Goal: Task Accomplishment & Management: Manage account settings

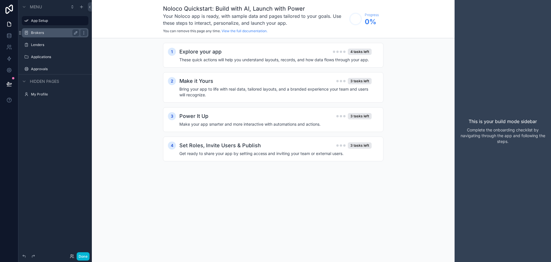
click at [43, 33] on label "Brokers" at bounding box center [54, 32] width 46 height 5
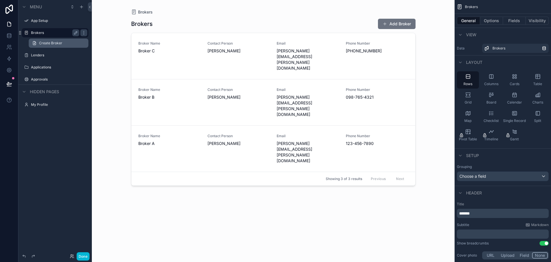
click at [48, 45] on span "Create Broker" at bounding box center [50, 43] width 23 height 5
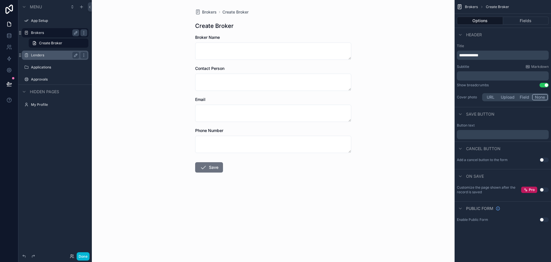
click at [43, 55] on label "Lenders" at bounding box center [54, 55] width 46 height 5
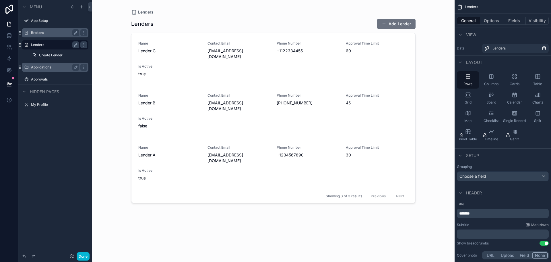
click at [50, 67] on label "Applications" at bounding box center [54, 67] width 46 height 5
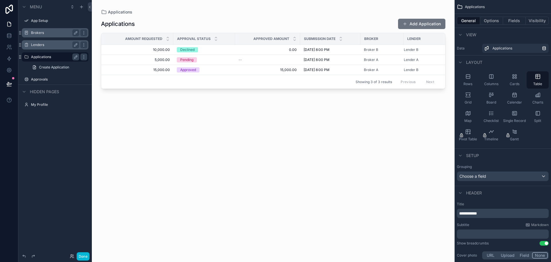
drag, startPoint x: 275, startPoint y: 90, endPoint x: 336, endPoint y: 88, distance: 61.2
click at [336, 88] on div "scrollable content" at bounding box center [273, 127] width 363 height 255
click at [67, 67] on span "Create Application" at bounding box center [54, 67] width 30 height 5
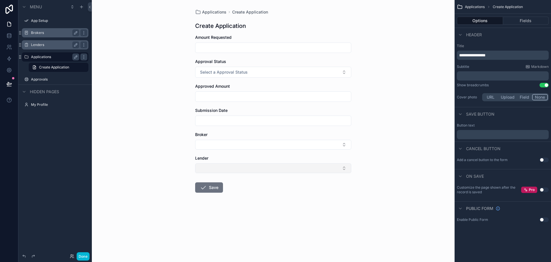
click at [248, 168] on button "Select Button" at bounding box center [273, 168] width 156 height 10
click at [217, 192] on div "Lender C" at bounding box center [273, 190] width 153 height 9
click at [263, 165] on button "Lender C" at bounding box center [273, 168] width 156 height 11
click at [231, 208] on div "Lender B" at bounding box center [273, 210] width 153 height 9
click at [249, 189] on form "Amount Requested Approval Status Select a Approval Status Approved Amount Submi…" at bounding box center [273, 132] width 156 height 196
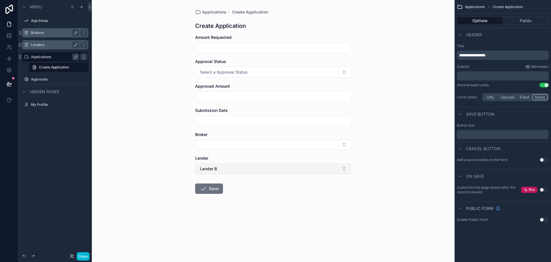
click at [317, 166] on button "Lender B" at bounding box center [273, 168] width 156 height 11
click at [281, 163] on div "Lender Lender B" at bounding box center [273, 164] width 156 height 19
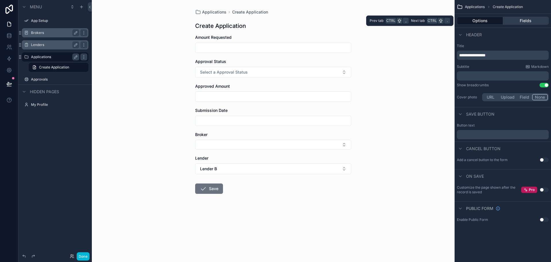
click at [514, 21] on button "Fields" at bounding box center [526, 21] width 46 height 8
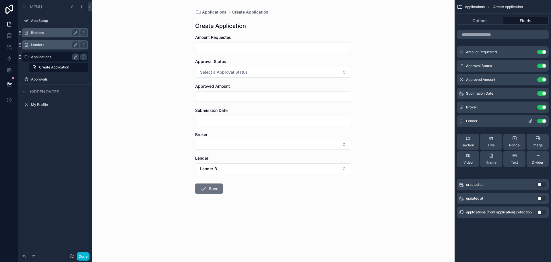
click at [497, 121] on div "Lender Use setting" at bounding box center [503, 120] width 92 height 11
click at [531, 121] on icon "scrollable content" at bounding box center [531, 120] width 2 height 2
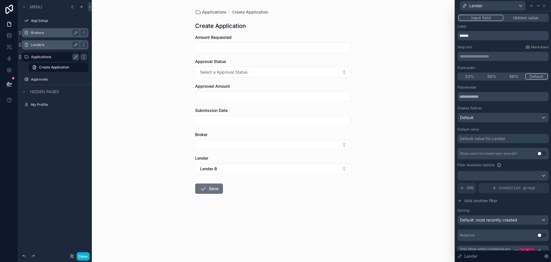
click at [537, 152] on button "Use setting" at bounding box center [541, 153] width 9 height 5
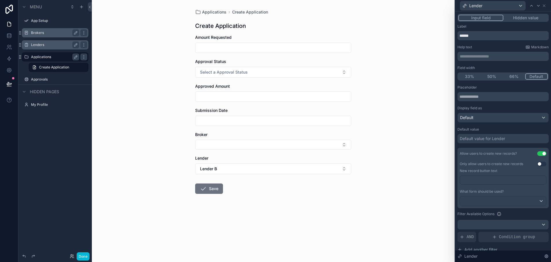
click at [537, 153] on button "Use setting" at bounding box center [541, 153] width 9 height 5
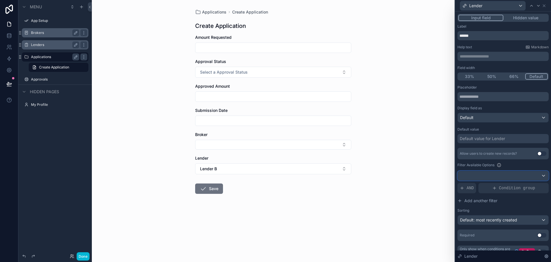
click at [493, 176] on div at bounding box center [503, 175] width 91 height 9
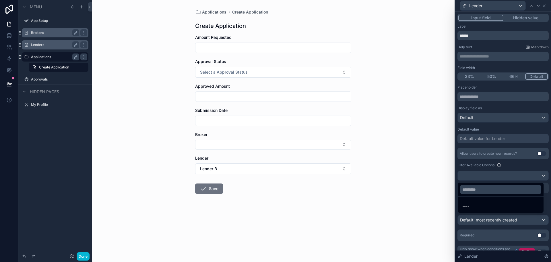
click at [493, 176] on div at bounding box center [503, 131] width 96 height 262
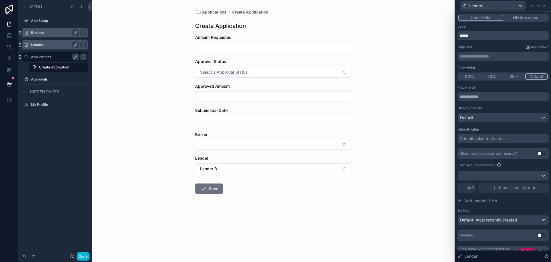
scroll to position [9, 0]
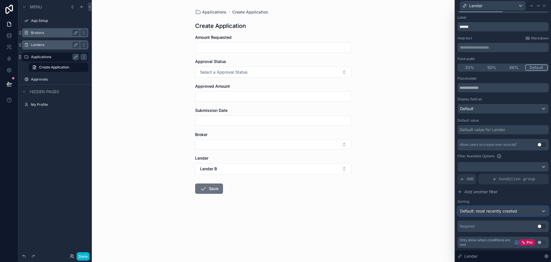
click at [536, 209] on div "Default: most recently created" at bounding box center [503, 210] width 91 height 9
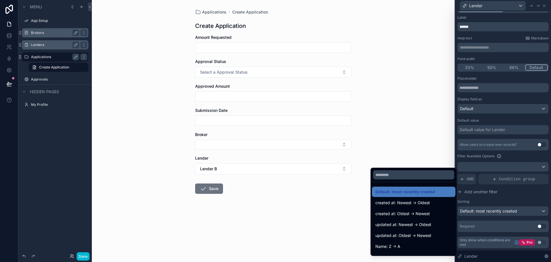
click at [489, 200] on div at bounding box center [503, 131] width 96 height 262
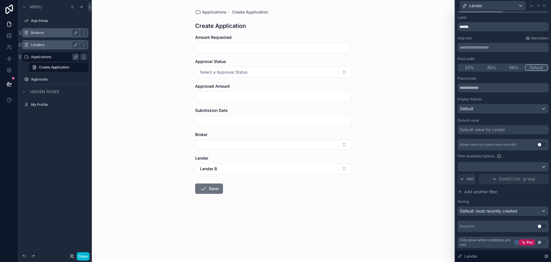
click at [539, 145] on button "Use setting" at bounding box center [541, 144] width 9 height 5
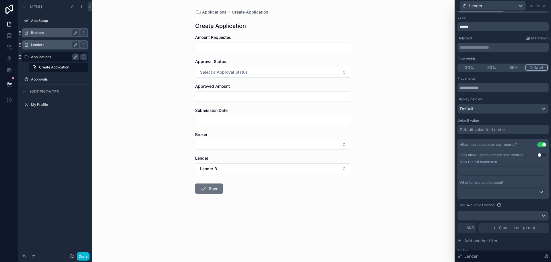
click at [539, 155] on button "Use setting" at bounding box center [541, 154] width 9 height 5
click at [523, 196] on div at bounding box center [503, 191] width 86 height 9
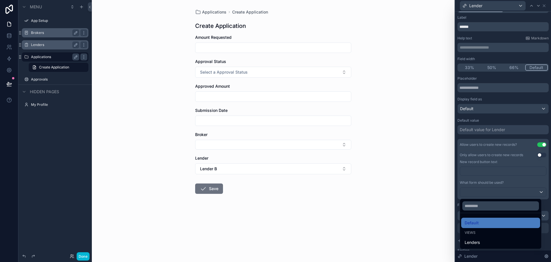
click at [522, 194] on div at bounding box center [503, 131] width 96 height 262
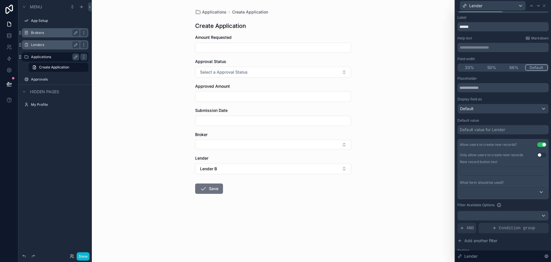
click at [537, 145] on button "Use setting" at bounding box center [541, 144] width 9 height 5
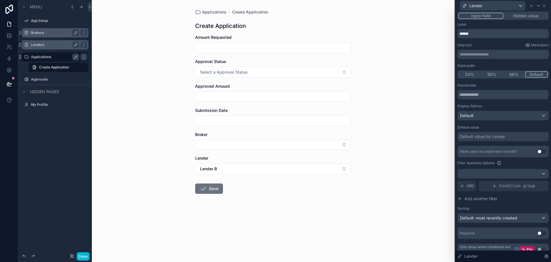
scroll to position [0, 0]
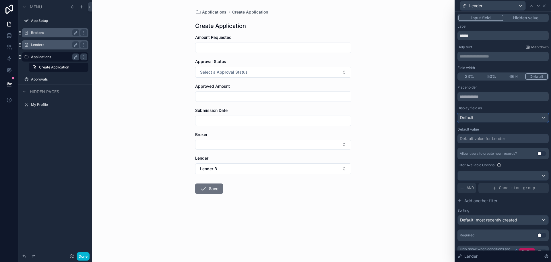
click at [476, 119] on div "Default" at bounding box center [503, 117] width 91 height 9
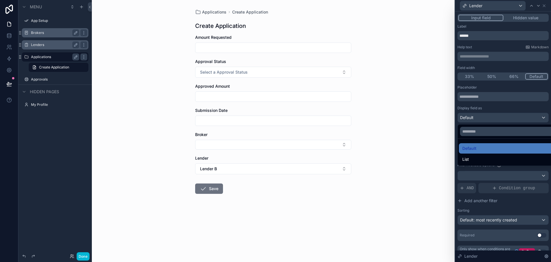
click at [476, 119] on div at bounding box center [503, 131] width 96 height 262
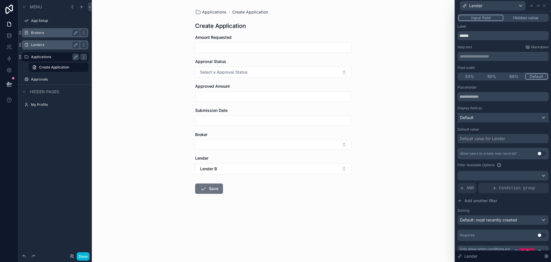
click at [476, 119] on div "Default" at bounding box center [503, 117] width 91 height 9
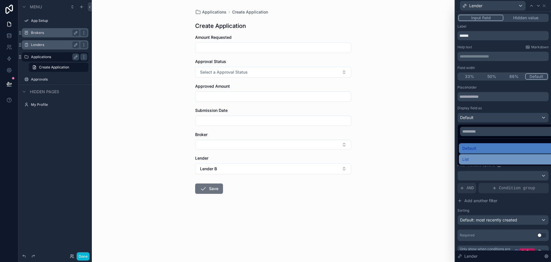
click at [475, 158] on div "List" at bounding box center [507, 159] width 90 height 7
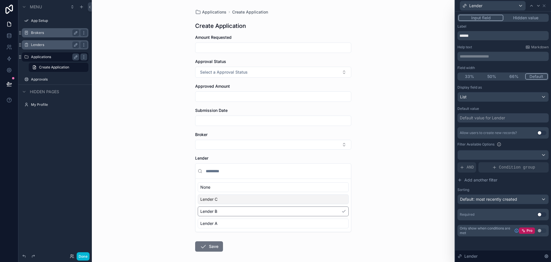
click at [324, 200] on div "Lender C" at bounding box center [273, 199] width 151 height 10
click at [500, 94] on div "List" at bounding box center [503, 96] width 91 height 9
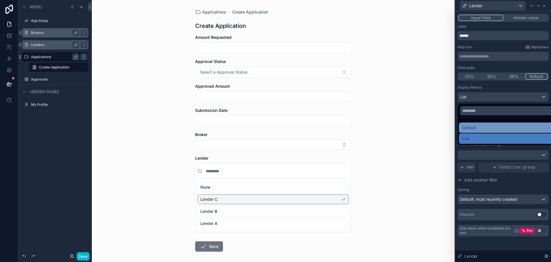
click at [486, 126] on div "Default" at bounding box center [509, 127] width 95 height 7
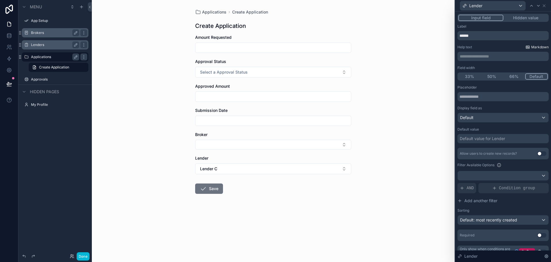
click at [526, 46] on icon at bounding box center [528, 47] width 5 height 5
click at [497, 7] on div "Lender" at bounding box center [492, 5] width 65 height 9
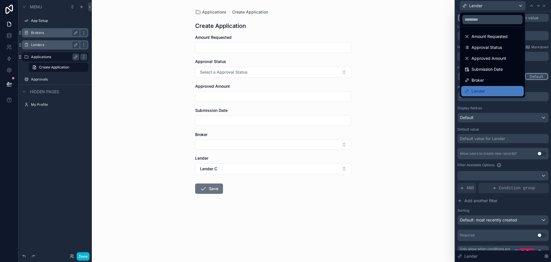
click at [497, 7] on div at bounding box center [503, 131] width 96 height 262
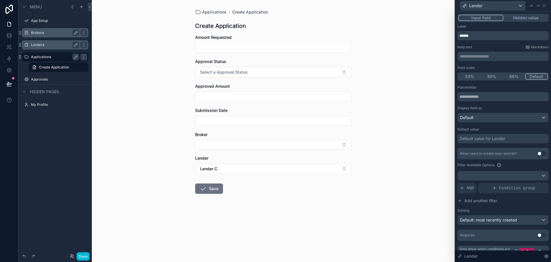
click at [486, 40] on div "**********" at bounding box center [503, 140] width 91 height 233
click at [493, 61] on div "**********" at bounding box center [503, 56] width 91 height 9
click at [493, 94] on input "text" at bounding box center [503, 96] width 91 height 9
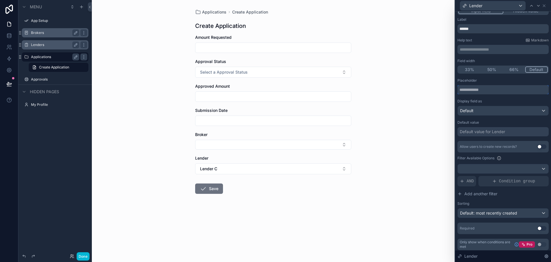
scroll to position [9, 0]
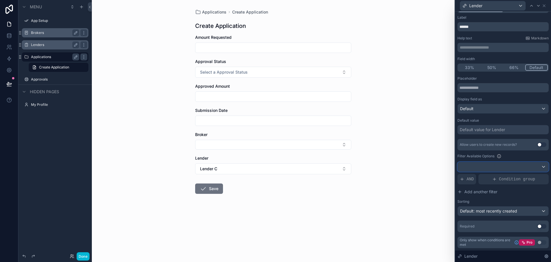
click at [500, 167] on div at bounding box center [503, 166] width 91 height 9
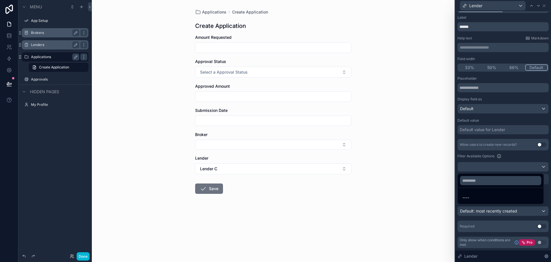
click at [495, 210] on div at bounding box center [503, 131] width 96 height 262
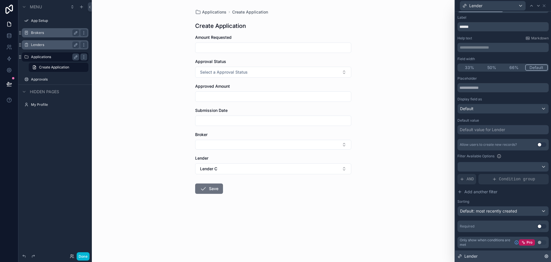
click at [479, 257] on div "Lender" at bounding box center [503, 255] width 96 height 11
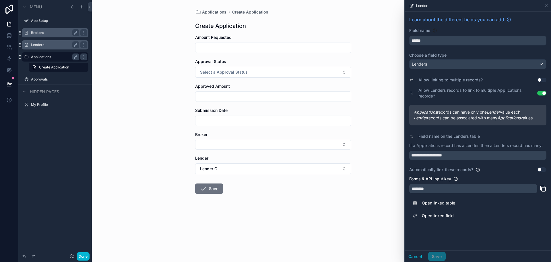
click at [539, 171] on button "Use setting" at bounding box center [541, 169] width 9 height 5
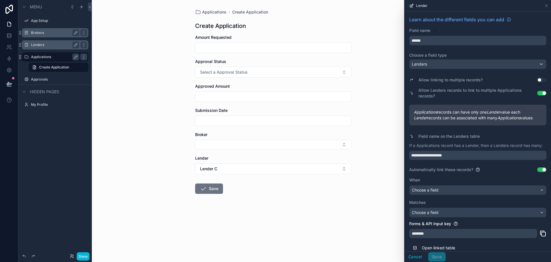
click at [537, 172] on button "Use setting" at bounding box center [541, 169] width 9 height 5
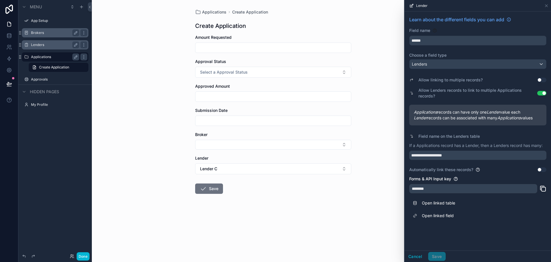
click at [539, 81] on button "Use setting" at bounding box center [541, 80] width 9 height 5
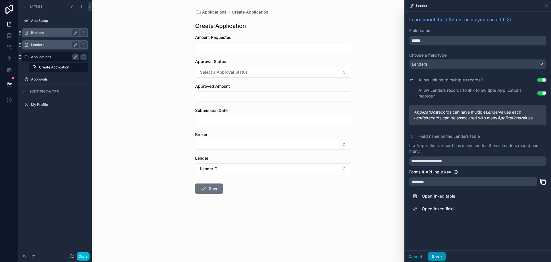
click at [440, 254] on button "Save" at bounding box center [436, 255] width 17 height 9
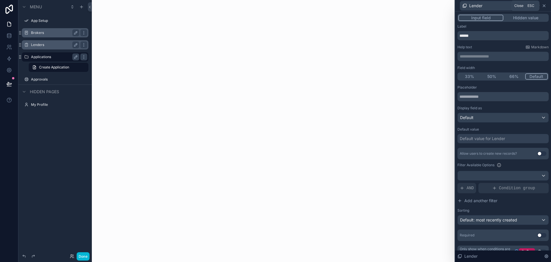
click at [543, 5] on icon at bounding box center [544, 5] width 5 height 5
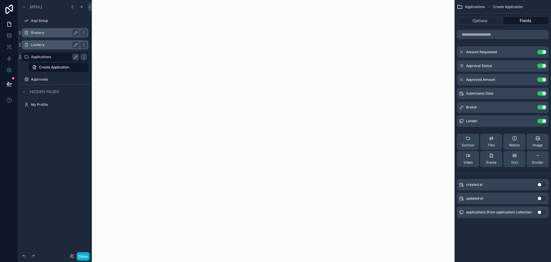
click at [390, 203] on div "scrollable content" at bounding box center [273, 131] width 363 height 262
click at [47, 54] on div "Applications" at bounding box center [55, 56] width 48 height 7
click at [47, 60] on div "Applications" at bounding box center [55, 56] width 48 height 7
click at [53, 68] on span "Create Application" at bounding box center [54, 67] width 30 height 5
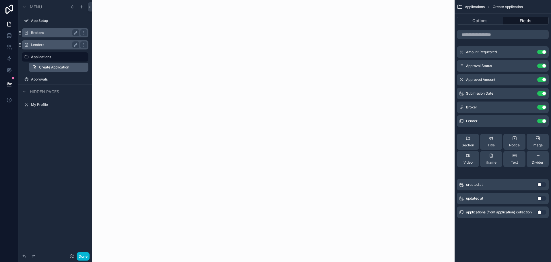
click at [53, 68] on span "Create Application" at bounding box center [54, 67] width 30 height 5
click at [540, 213] on button "Use setting" at bounding box center [541, 212] width 9 height 5
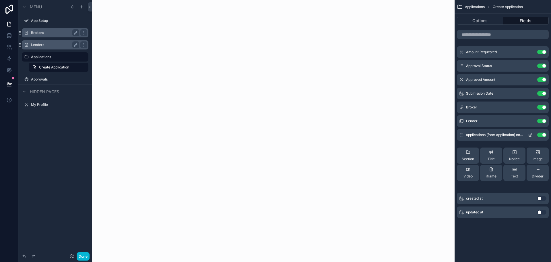
click at [543, 133] on button "Use setting" at bounding box center [541, 134] width 9 height 5
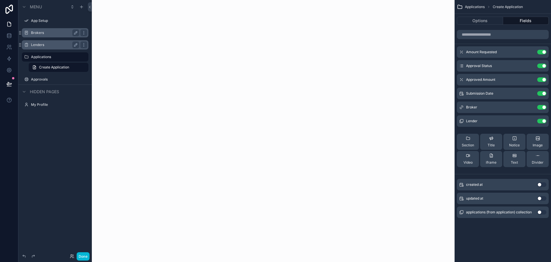
click at [415, 131] on div "scrollable content" at bounding box center [273, 131] width 363 height 262
click at [475, 19] on button "Options" at bounding box center [480, 21] width 46 height 8
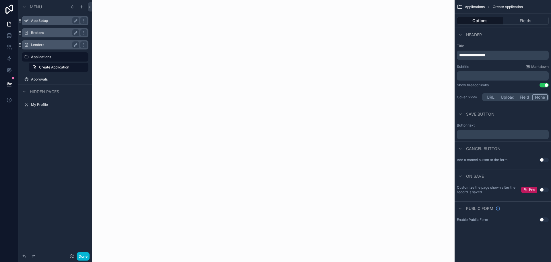
click at [55, 23] on label "App Setup" at bounding box center [54, 20] width 46 height 5
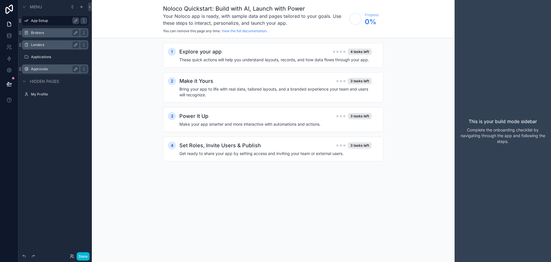
click at [51, 71] on div "Approvals" at bounding box center [55, 68] width 48 height 7
click at [46, 42] on label "Lenders" at bounding box center [54, 44] width 46 height 5
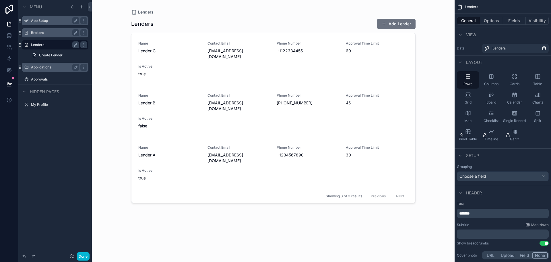
click at [42, 66] on label "Applications" at bounding box center [54, 67] width 46 height 5
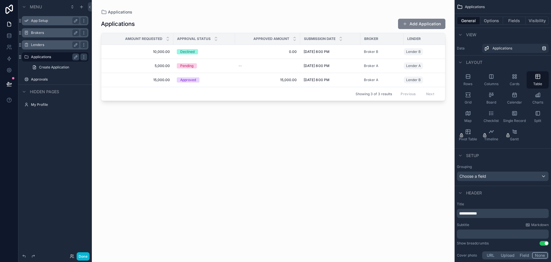
click at [428, 22] on button "Add Application" at bounding box center [421, 24] width 47 height 10
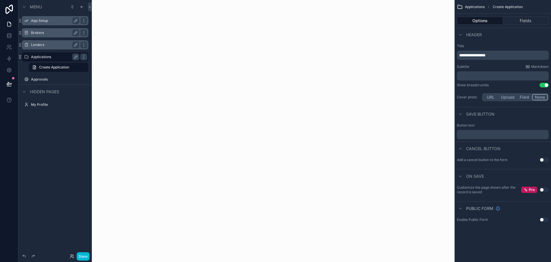
click at [543, 220] on button "Use setting" at bounding box center [544, 219] width 9 height 5
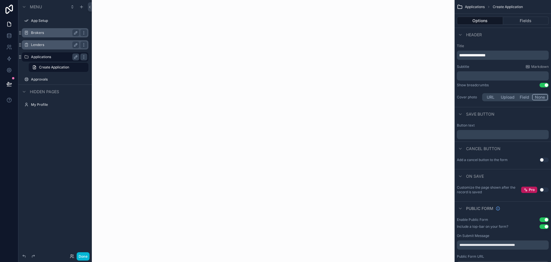
click at [545, 218] on button "Use setting" at bounding box center [544, 219] width 9 height 5
click at [541, 159] on button "Use setting" at bounding box center [544, 159] width 9 height 5
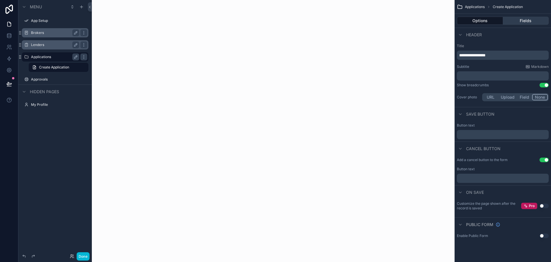
click at [525, 18] on button "Fields" at bounding box center [526, 21] width 46 height 8
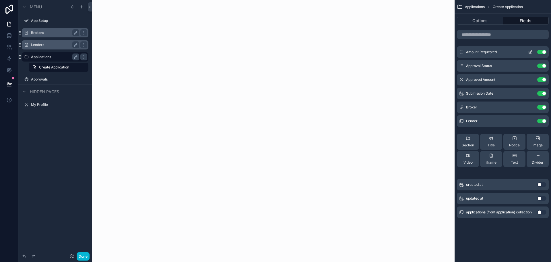
click at [544, 51] on button "Use setting" at bounding box center [541, 52] width 9 height 5
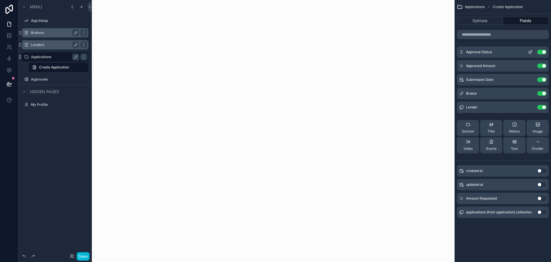
click at [543, 52] on button "Use setting" at bounding box center [541, 52] width 9 height 5
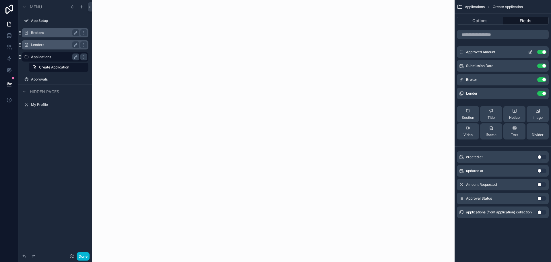
click at [543, 52] on button "Use setting" at bounding box center [541, 52] width 9 height 5
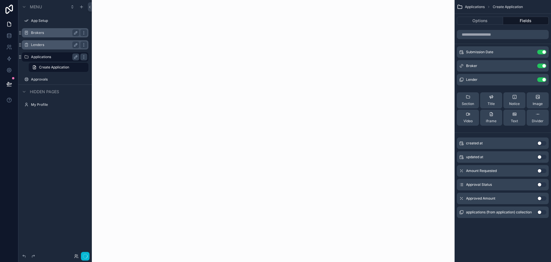
click at [543, 52] on button "Use setting" at bounding box center [541, 52] width 9 height 5
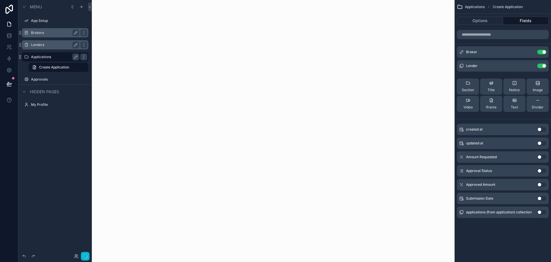
click at [543, 52] on button "Use setting" at bounding box center [541, 52] width 9 height 5
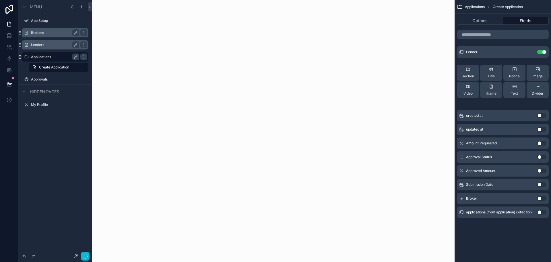
click at [543, 52] on button "Use setting" at bounding box center [541, 52] width 9 height 5
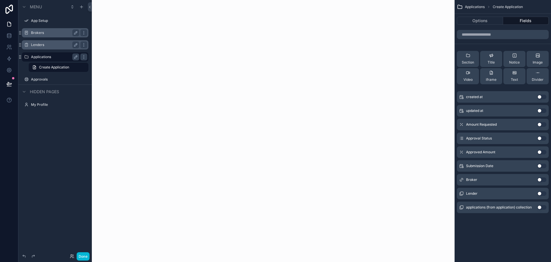
click at [541, 122] on button "Use setting" at bounding box center [541, 124] width 9 height 5
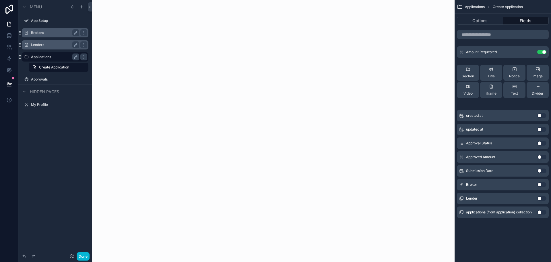
click at [541, 143] on button "Use setting" at bounding box center [541, 143] width 9 height 5
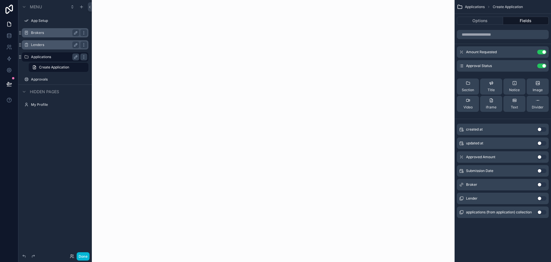
click at [543, 157] on button "Use setting" at bounding box center [541, 156] width 9 height 5
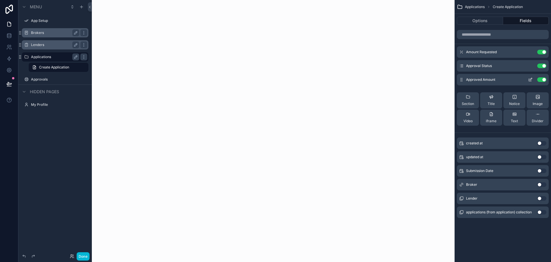
click at [542, 79] on button "Use setting" at bounding box center [541, 79] width 9 height 5
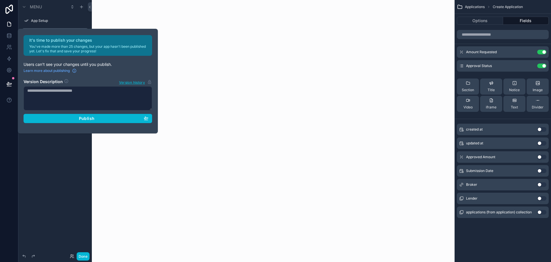
click at [543, 156] on button "Use setting" at bounding box center [541, 156] width 9 height 5
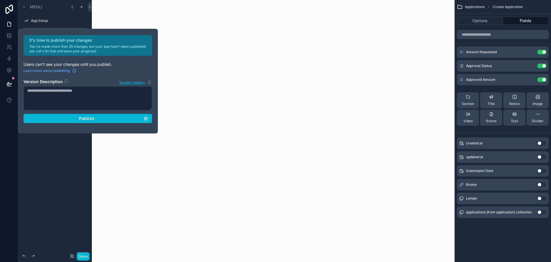
click at [541, 170] on button "Use setting" at bounding box center [541, 170] width 9 height 5
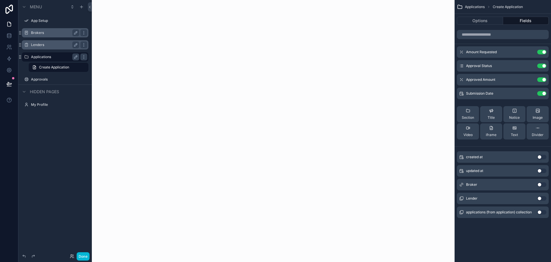
click at [541, 185] on button "Use setting" at bounding box center [541, 184] width 9 height 5
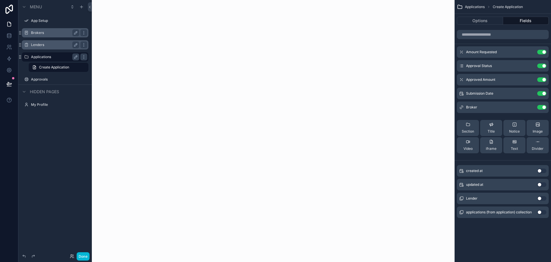
click at [543, 197] on button "Use setting" at bounding box center [541, 198] width 9 height 5
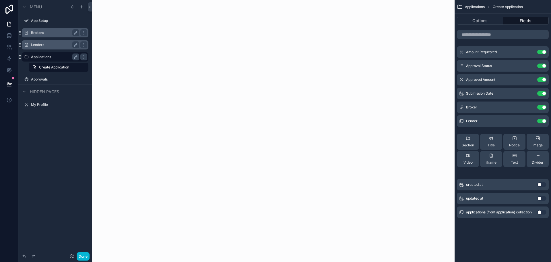
click at [532, 228] on div "Applications Create Application Options Fields Amount Requested Use setting App…" at bounding box center [503, 117] width 96 height 234
click at [469, 19] on button "Options" at bounding box center [480, 21] width 46 height 8
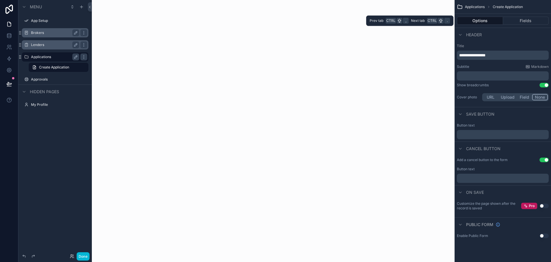
click at [400, 22] on icon at bounding box center [399, 20] width 3 height 3
click at [429, 18] on span "Ctrl" at bounding box center [432, 21] width 10 height 6
click at [462, 34] on icon "scrollable content" at bounding box center [460, 34] width 5 height 5
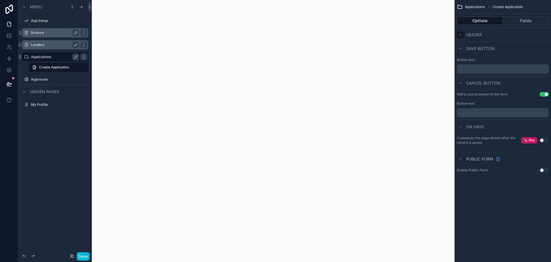
click at [459, 33] on icon "scrollable content" at bounding box center [460, 34] width 5 height 5
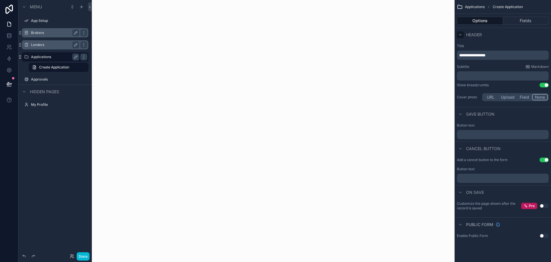
click at [290, 95] on div "scrollable content" at bounding box center [273, 131] width 363 height 262
click at [49, 80] on label "Approvals" at bounding box center [54, 79] width 46 height 5
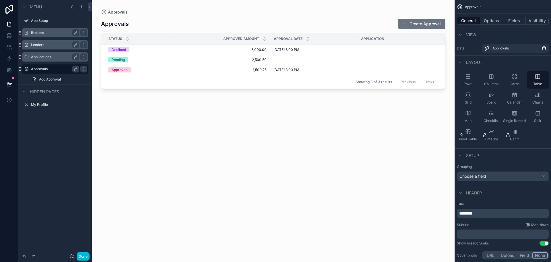
click at [145, 60] on div "scrollable content" at bounding box center [273, 127] width 363 height 255
click at [125, 69] on div "Approved" at bounding box center [120, 69] width 16 height 5
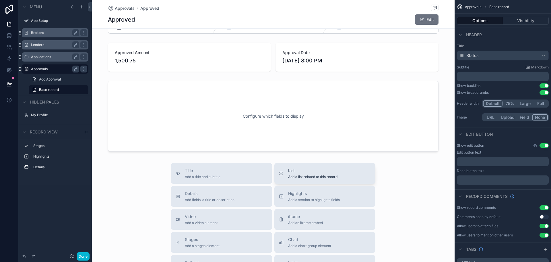
scroll to position [29, 0]
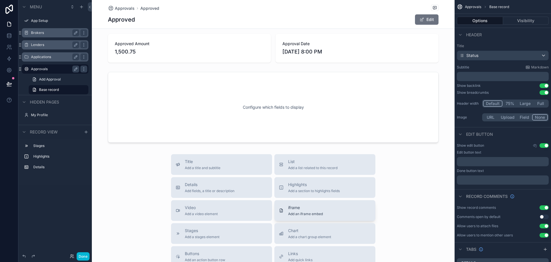
click at [301, 208] on span "iframe" at bounding box center [305, 207] width 35 height 6
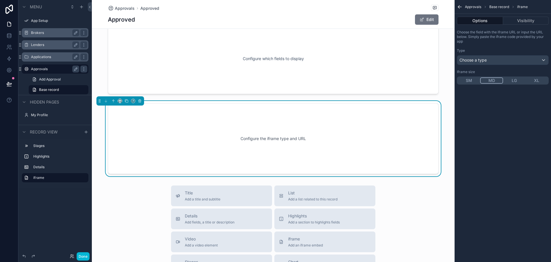
scroll to position [85, 0]
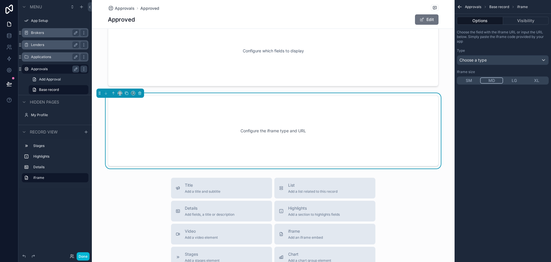
click at [237, 135] on div "Configure the iframe type and URL" at bounding box center [273, 131] width 312 height 52
click at [284, 95] on div "Configure the iframe type and URL" at bounding box center [273, 130] width 363 height 75
click at [496, 58] on div "Choose a type" at bounding box center [502, 59] width 91 height 9
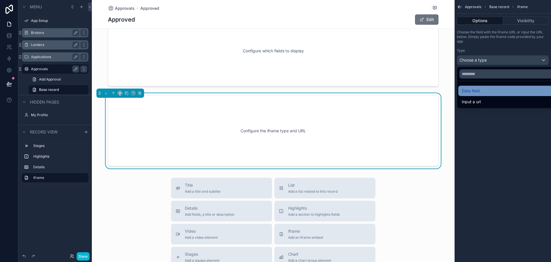
click at [488, 89] on div "Data field" at bounding box center [509, 90] width 95 height 7
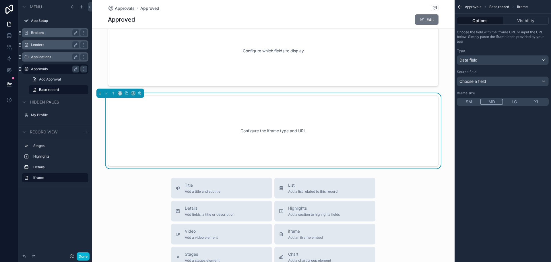
click at [479, 117] on div "Approvals Base record iframe Options Visibility Choose the field with the ifram…" at bounding box center [503, 58] width 96 height 117
click at [482, 83] on span "Choose a field" at bounding box center [473, 81] width 27 height 5
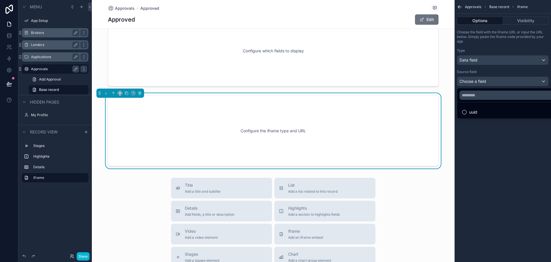
click at [483, 128] on div "scrollable content" at bounding box center [275, 131] width 551 height 262
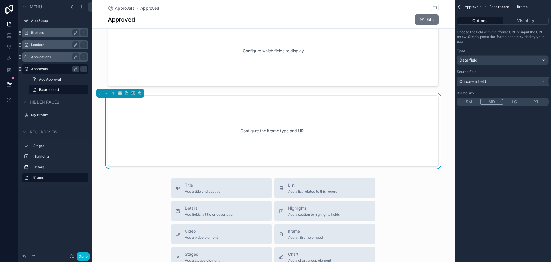
click at [484, 79] on span "Choose a field" at bounding box center [473, 81] width 27 height 5
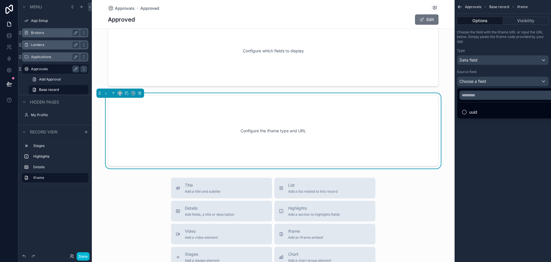
click at [483, 109] on div "uuid" at bounding box center [509, 112] width 102 height 10
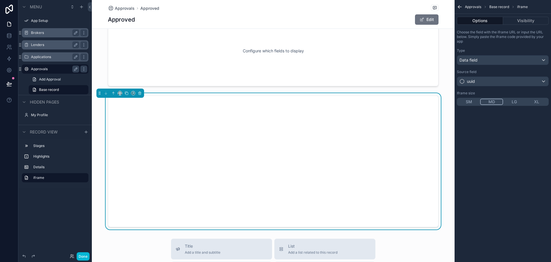
click at [482, 127] on div "Approvals Base record iframe Options Visibility Choose the field with the ifram…" at bounding box center [503, 131] width 96 height 262
click at [495, 78] on div "uuid" at bounding box center [502, 81] width 91 height 9
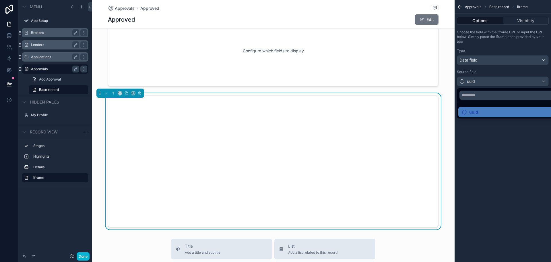
click at [496, 61] on div "scrollable content" at bounding box center [275, 131] width 551 height 262
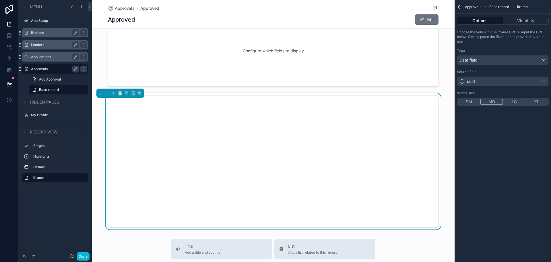
click at [495, 54] on div "Type Data field" at bounding box center [503, 56] width 92 height 17
click at [495, 60] on div "Data field" at bounding box center [502, 59] width 91 height 9
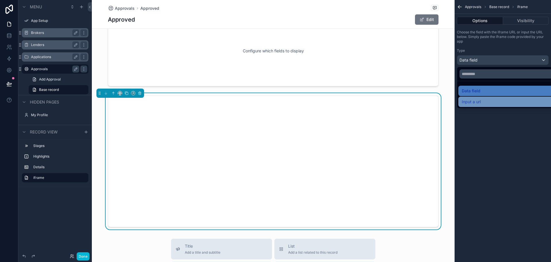
click at [489, 101] on div "Input a url" at bounding box center [509, 101] width 95 height 7
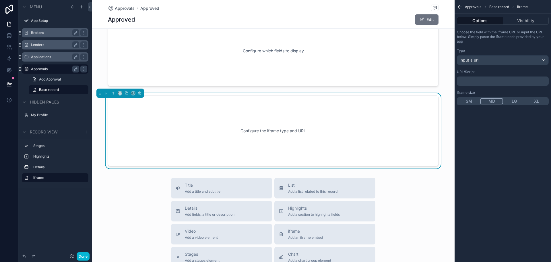
click at [483, 120] on div "Approvals Base record iframe Options Visibility Choose the field with the ifram…" at bounding box center [503, 131] width 96 height 262
click at [473, 82] on p "﻿" at bounding box center [503, 81] width 88 height 5
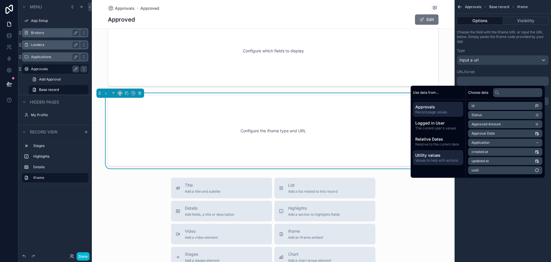
click at [441, 159] on span "Values to help with actions" at bounding box center [438, 160] width 46 height 5
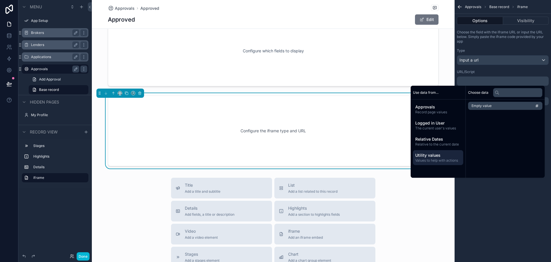
click at [516, 29] on div "Choose the field with the iframe URL or input the URL below. Simply paste the i…" at bounding box center [503, 68] width 96 height 80
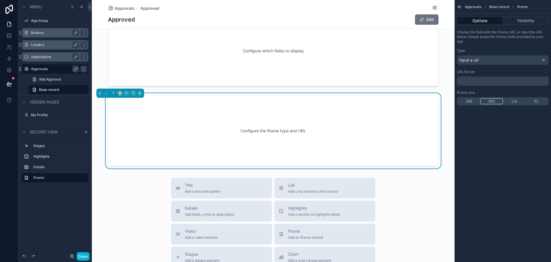
drag, startPoint x: 372, startPoint y: 126, endPoint x: 342, endPoint y: 125, distance: 30.1
click at [342, 125] on div "Configure the iframe type and URL" at bounding box center [273, 131] width 312 height 52
click at [139, 92] on icon "scrollable content" at bounding box center [140, 93] width 4 height 4
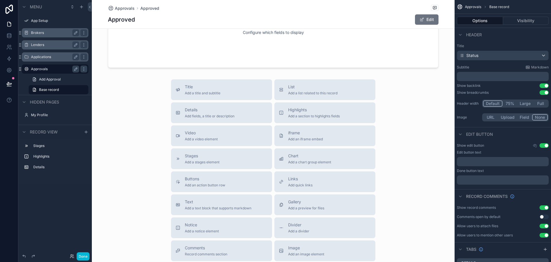
scroll to position [114, 0]
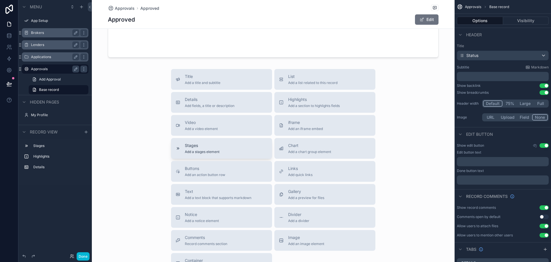
click at [214, 149] on div "Stages Add a stages element" at bounding box center [202, 147] width 35 height 11
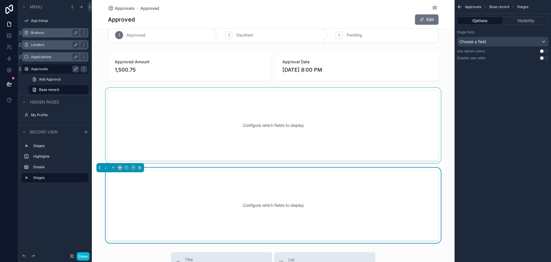
scroll to position [0, 0]
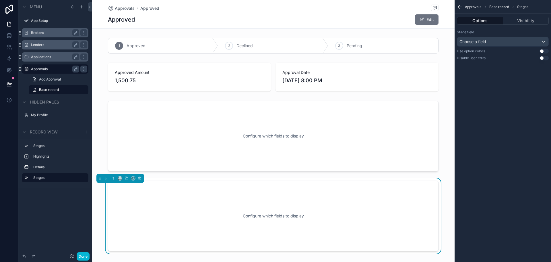
click at [200, 201] on div "Configure which fields to display" at bounding box center [273, 216] width 312 height 52
click at [141, 177] on icon "scrollable content" at bounding box center [140, 178] width 4 height 4
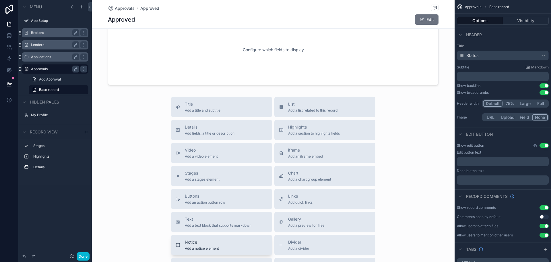
scroll to position [85, 0]
click at [45, 80] on span "Add Approval" at bounding box center [50, 79] width 22 height 5
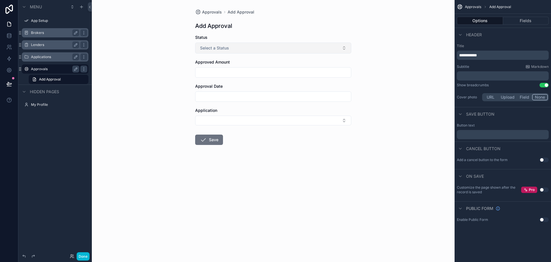
click at [221, 47] on span "Select a Status" at bounding box center [214, 48] width 29 height 6
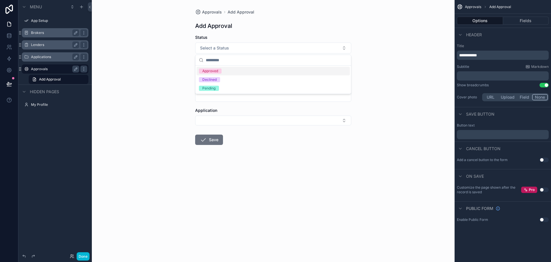
click at [224, 71] on div "Approved" at bounding box center [273, 71] width 153 height 9
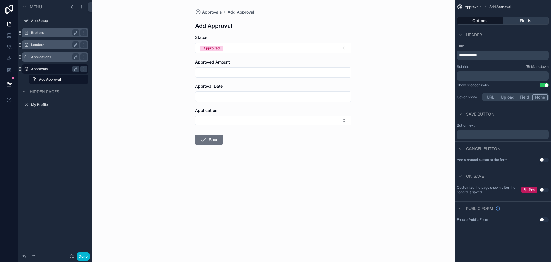
click at [516, 20] on button "Fields" at bounding box center [526, 21] width 46 height 8
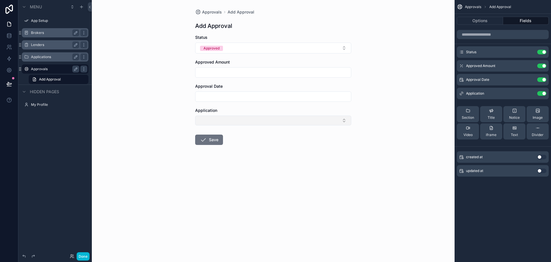
click at [328, 123] on button "Select Button" at bounding box center [273, 120] width 156 height 10
click at [315, 116] on button "Select Button" at bounding box center [273, 120] width 156 height 10
click at [316, 119] on button "Select Button" at bounding box center [273, 120] width 156 height 10
click at [487, 90] on div "Application Use setting" at bounding box center [503, 93] width 92 height 11
click at [530, 93] on icon "scrollable content" at bounding box center [531, 93] width 2 height 2
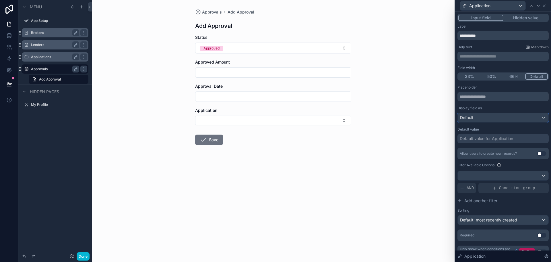
click at [479, 117] on div "Default" at bounding box center [503, 117] width 91 height 9
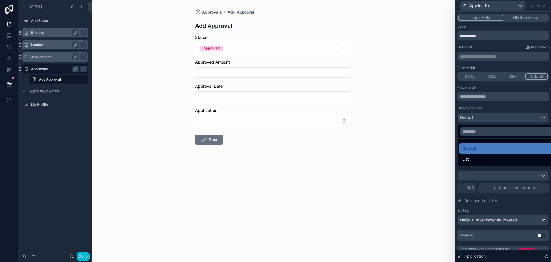
click at [479, 118] on div at bounding box center [503, 131] width 96 height 262
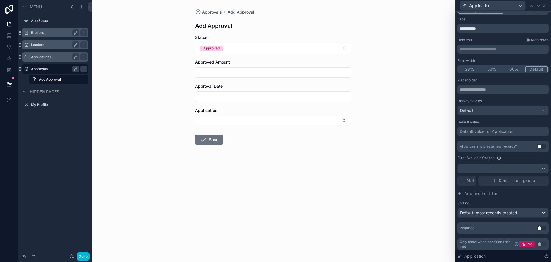
scroll to position [9, 0]
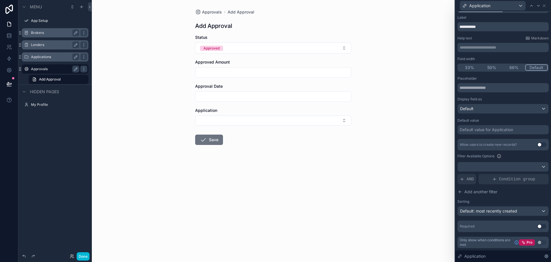
click at [539, 225] on button "Use setting" at bounding box center [541, 226] width 9 height 5
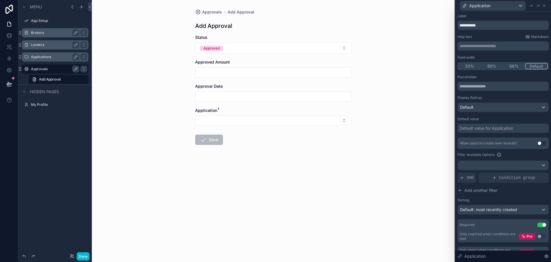
scroll to position [20, 0]
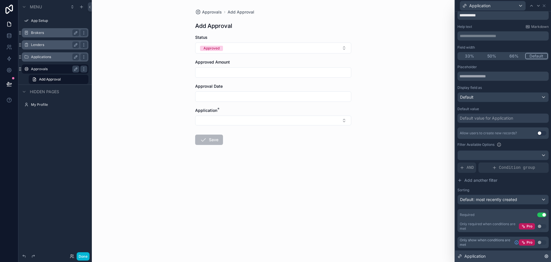
click at [517, 256] on div "Application" at bounding box center [503, 255] width 96 height 11
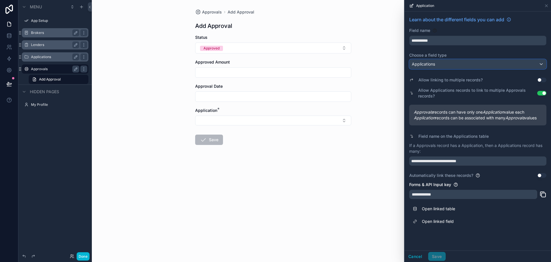
click at [485, 65] on div "Applications" at bounding box center [478, 63] width 137 height 9
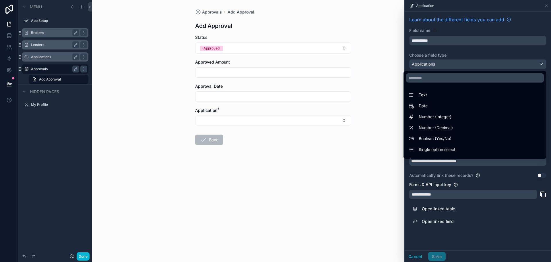
click at [485, 65] on div at bounding box center [478, 131] width 146 height 262
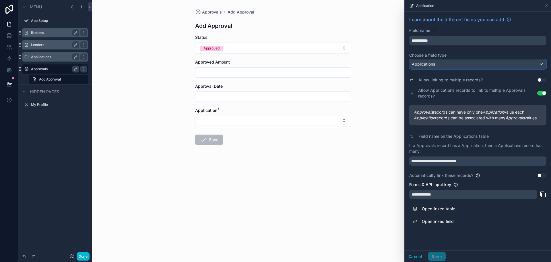
click at [485, 65] on div "Applications" at bounding box center [478, 63] width 137 height 9
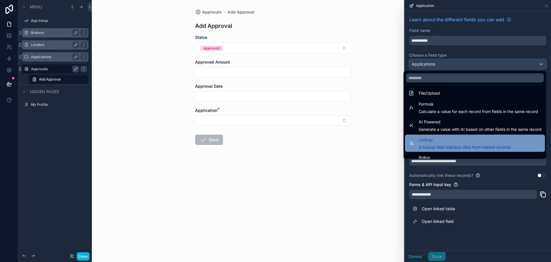
scroll to position [166, 0]
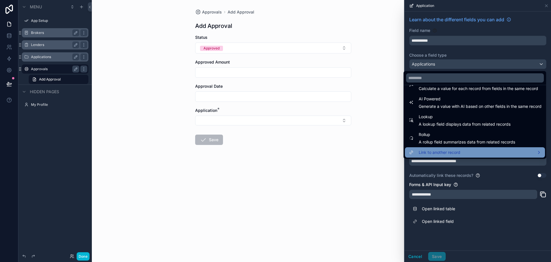
click at [482, 156] on div "Link to another record" at bounding box center [475, 152] width 140 height 10
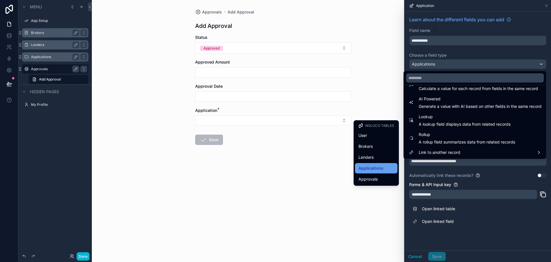
click at [376, 169] on span "Applications" at bounding box center [371, 167] width 25 height 7
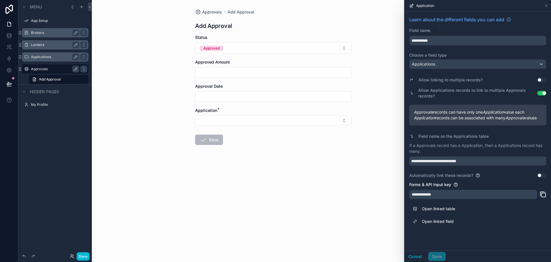
click at [543, 177] on button "Use setting" at bounding box center [541, 175] width 9 height 5
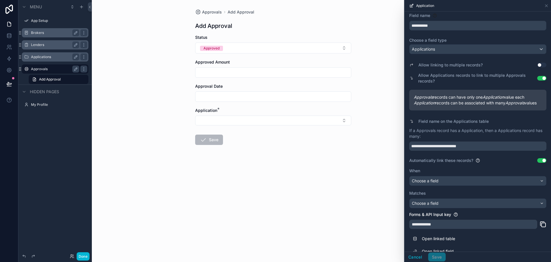
scroll to position [31, 0]
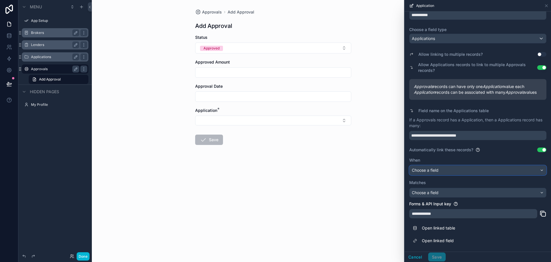
click at [480, 171] on div "Choose a field" at bounding box center [478, 169] width 137 height 9
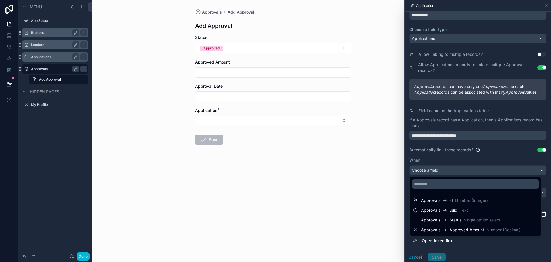
click at [480, 171] on div at bounding box center [478, 131] width 146 height 262
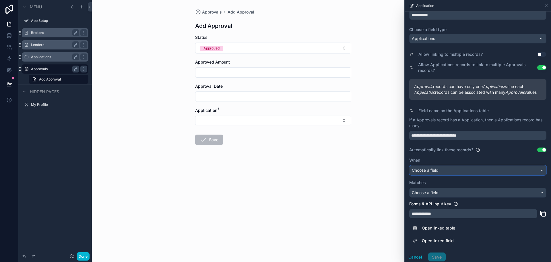
click at [480, 171] on div "Choose a field" at bounding box center [478, 169] width 137 height 9
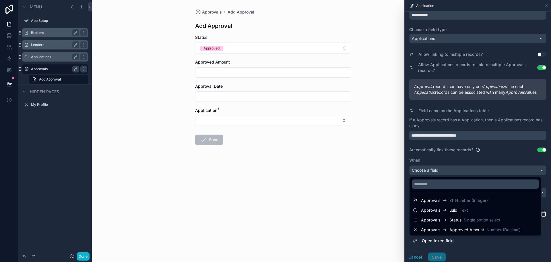
click at [480, 171] on div at bounding box center [478, 131] width 146 height 262
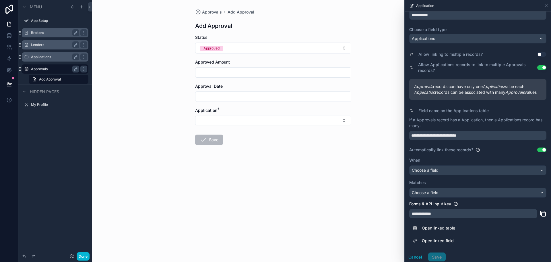
click at [540, 149] on button "Use setting" at bounding box center [541, 149] width 9 height 5
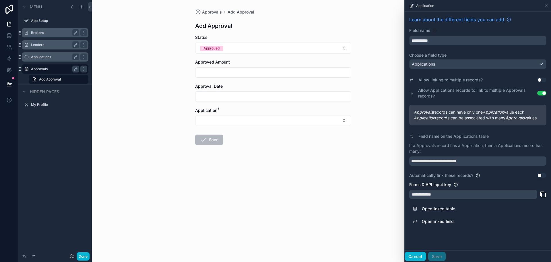
click at [420, 254] on button "Cancel" at bounding box center [415, 255] width 21 height 9
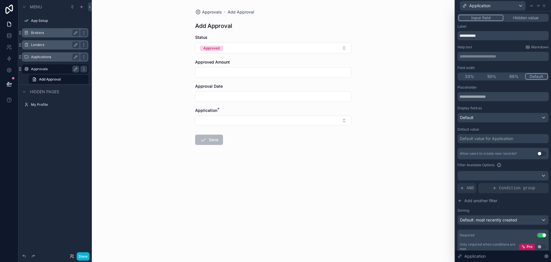
click at [241, 148] on form "Status Approved Approved Amount Approval Date Application * Save" at bounding box center [273, 107] width 156 height 147
click at [47, 56] on label "Applications" at bounding box center [54, 57] width 46 height 5
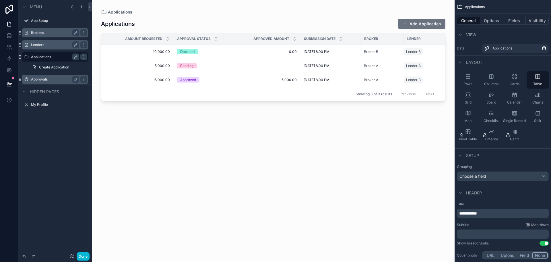
click at [144, 34] on div "Amount Requested" at bounding box center [137, 38] width 71 height 11
click at [139, 38] on span "Amount Requested" at bounding box center [143, 38] width 37 height 5
click at [517, 22] on button "Fields" at bounding box center [514, 21] width 23 height 8
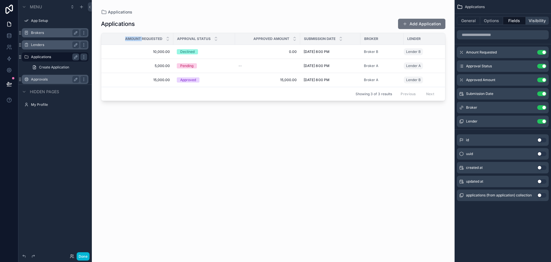
click at [542, 19] on button "Visibility" at bounding box center [537, 21] width 23 height 8
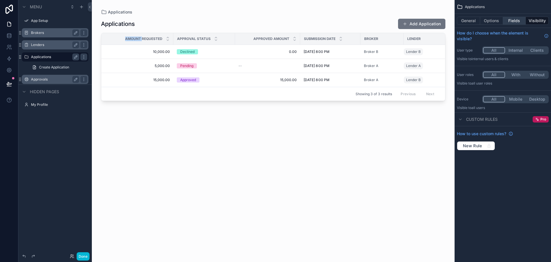
click at [510, 23] on button "Fields" at bounding box center [514, 21] width 23 height 8
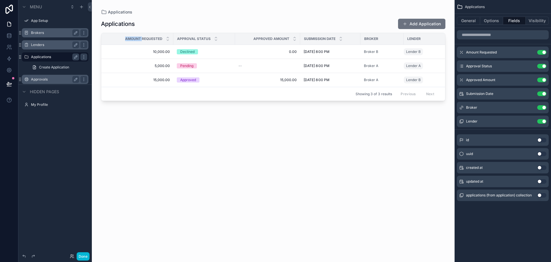
click at [541, 142] on button "Use setting" at bounding box center [541, 139] width 9 height 5
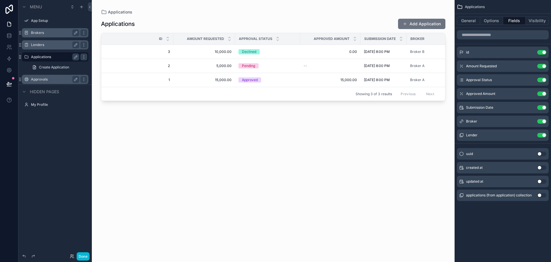
click at [45, 58] on label "Applications" at bounding box center [54, 57] width 46 height 5
click at [74, 57] on icon "scrollable content" at bounding box center [75, 57] width 5 height 5
click at [73, 57] on button "scrollable content" at bounding box center [75, 56] width 7 height 7
click at [166, 39] on icon "scrollable content" at bounding box center [168, 40] width 4 height 4
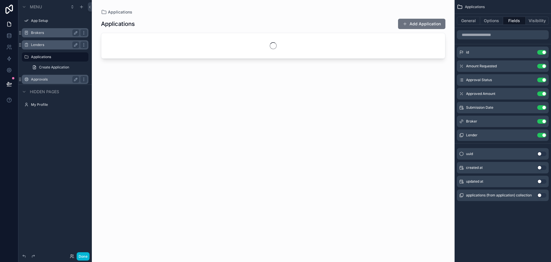
click at [156, 38] on div "scrollable content" at bounding box center [273, 45] width 344 height 25
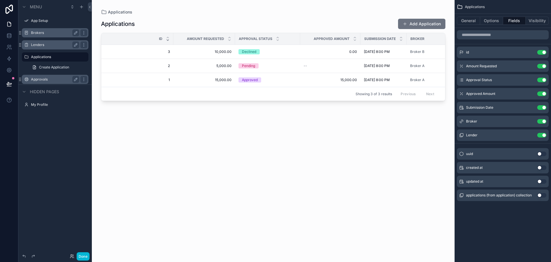
click at [148, 39] on div "Id" at bounding box center [137, 38] width 71 height 11
click at [495, 19] on button "Options" at bounding box center [491, 21] width 23 height 8
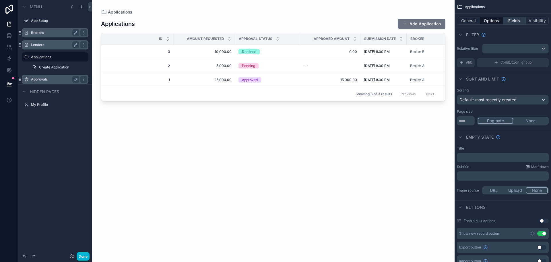
click at [509, 21] on button "Fields" at bounding box center [514, 21] width 23 height 8
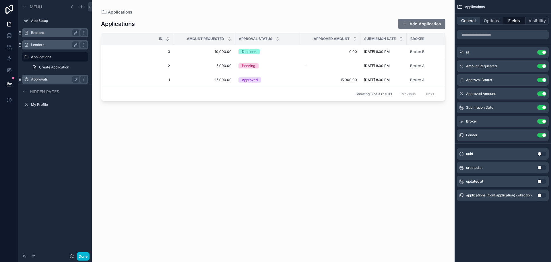
click at [471, 18] on button "General" at bounding box center [468, 21] width 23 height 8
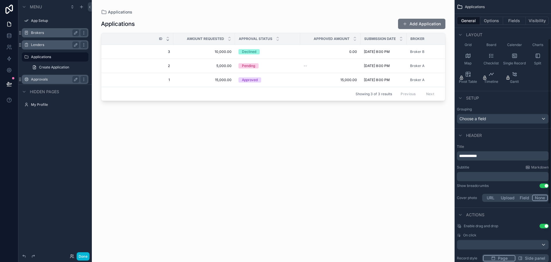
scroll to position [86, 0]
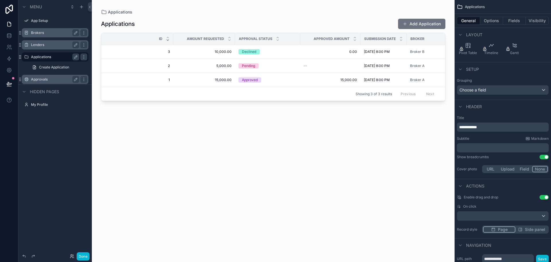
drag, startPoint x: 65, startPoint y: 56, endPoint x: 48, endPoint y: 60, distance: 17.4
click at [48, 60] on div "Applications" at bounding box center [55, 56] width 48 height 7
click at [86, 56] on icon "scrollable content" at bounding box center [84, 57] width 5 height 5
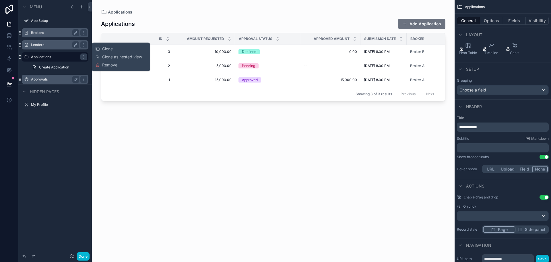
click at [128, 118] on div "Applications Add Application Id Amount Requested Approval Status Approved Amoun…" at bounding box center [273, 135] width 344 height 240
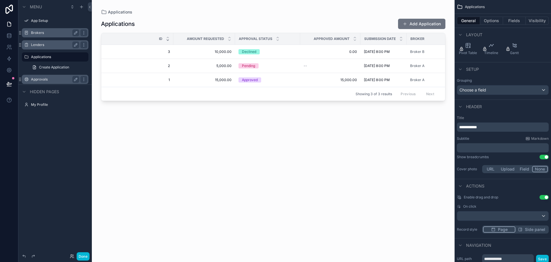
drag, startPoint x: 136, startPoint y: 36, endPoint x: 129, endPoint y: 38, distance: 7.5
click at [129, 38] on div "Id" at bounding box center [137, 38] width 71 height 11
click at [128, 38] on div "Id" at bounding box center [137, 38] width 71 height 11
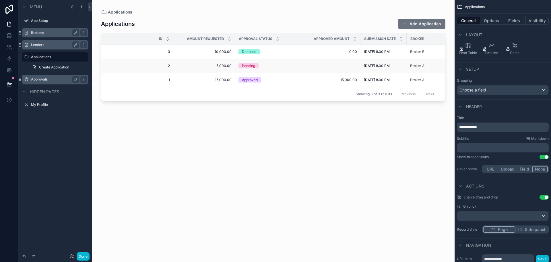
click at [133, 63] on td "2 2" at bounding box center [137, 66] width 72 height 14
click at [131, 52] on span "3" at bounding box center [139, 51] width 62 height 5
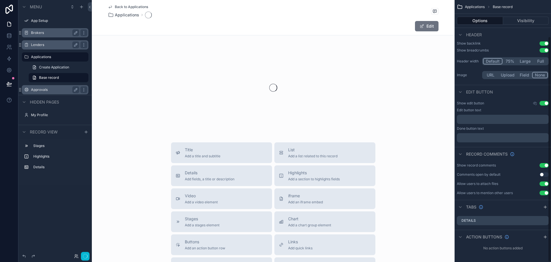
click at [131, 52] on div "scrollable content" at bounding box center [273, 87] width 363 height 91
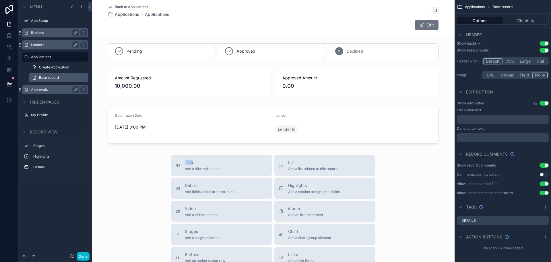
click at [52, 75] on link "Base record" at bounding box center [59, 77] width 60 height 9
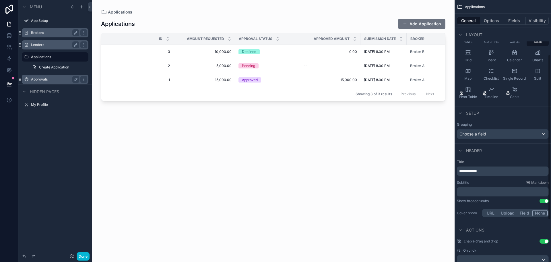
scroll to position [86, 0]
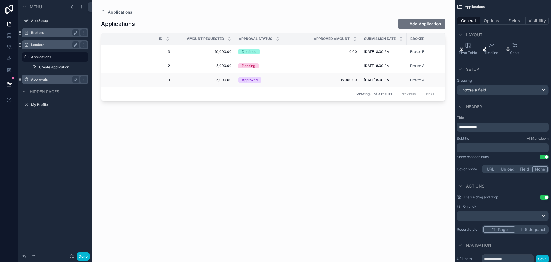
click at [268, 77] on td "Approved" at bounding box center [267, 80] width 65 height 14
click at [245, 80] on div "Approved" at bounding box center [250, 79] width 16 height 5
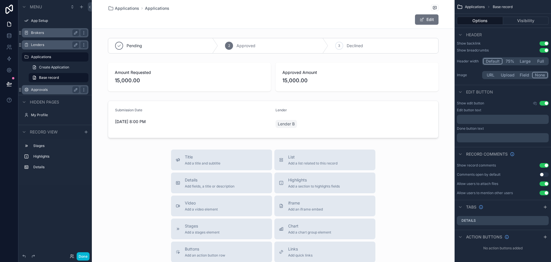
click at [42, 36] on div "Brokers" at bounding box center [55, 32] width 48 height 7
click at [40, 32] on label "Brokers" at bounding box center [54, 32] width 46 height 5
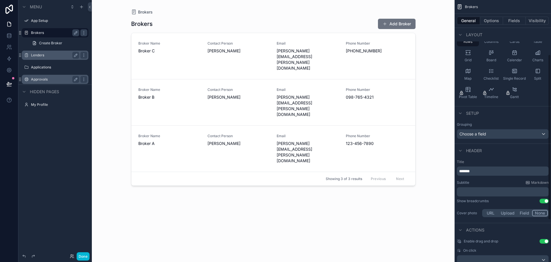
scroll to position [86, 0]
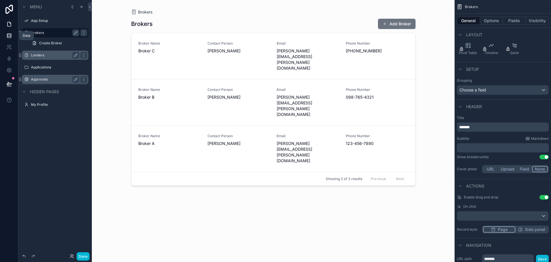
click at [11, 34] on icon at bounding box center [9, 34] width 4 height 1
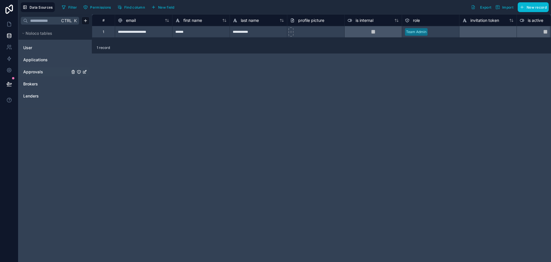
click at [54, 72] on link "Approvals" at bounding box center [46, 72] width 47 height 6
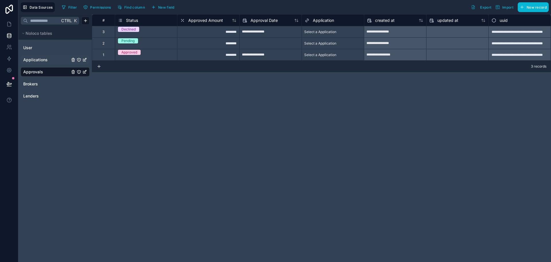
click at [45, 58] on span "Applications" at bounding box center [35, 60] width 24 height 6
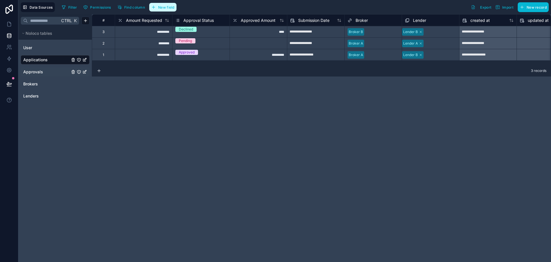
click at [161, 6] on span "New field" at bounding box center [166, 7] width 16 height 4
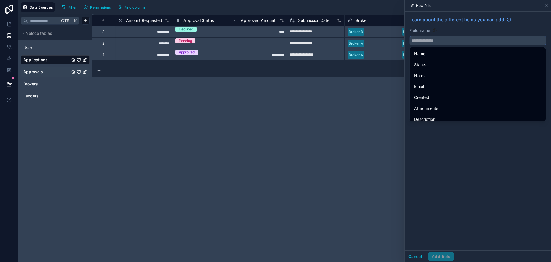
click at [459, 42] on input "text" at bounding box center [478, 40] width 137 height 9
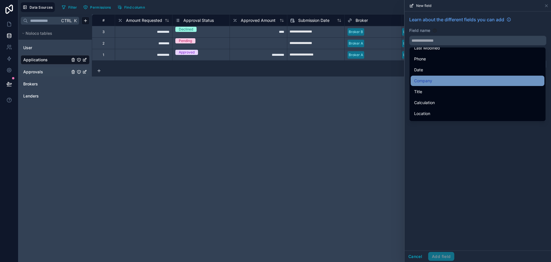
click at [467, 78] on div "Company" at bounding box center [477, 80] width 127 height 7
type input "*******"
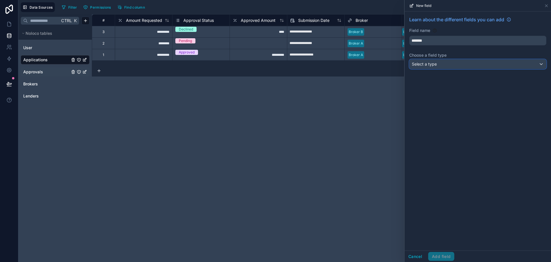
click at [454, 60] on div "Select a type" at bounding box center [478, 63] width 137 height 9
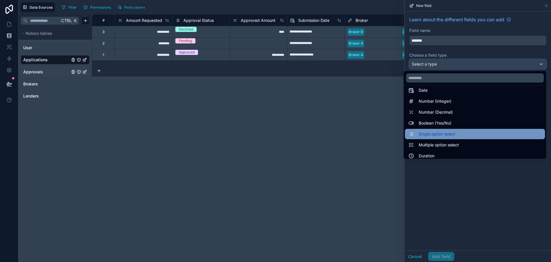
scroll to position [29, 0]
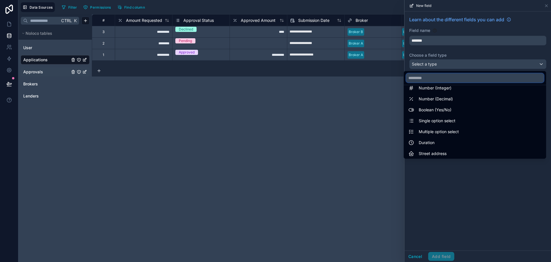
click at [450, 73] on input "text" at bounding box center [475, 77] width 138 height 9
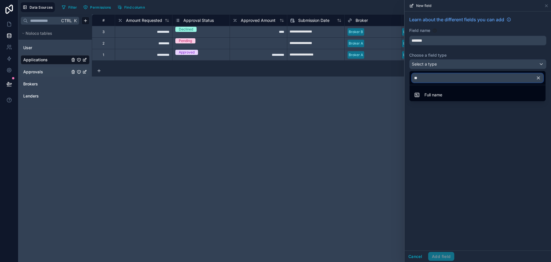
type input "*"
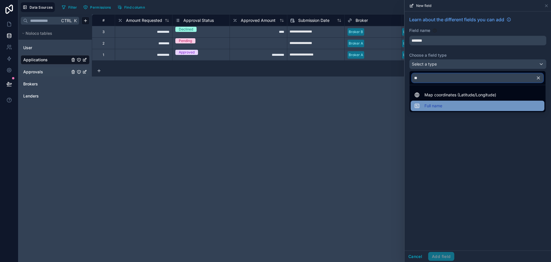
type input "**"
click at [438, 104] on span "Full name" at bounding box center [434, 105] width 18 height 7
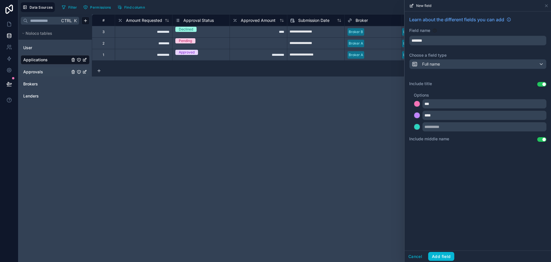
click at [539, 83] on button "Use setting" at bounding box center [541, 84] width 9 height 5
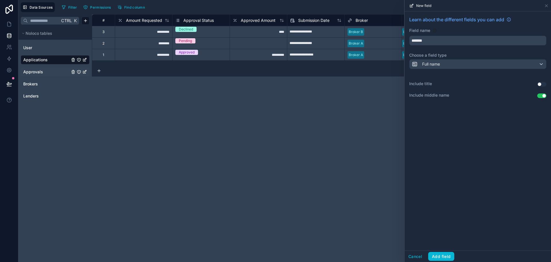
click at [543, 97] on button "Use setting" at bounding box center [541, 95] width 9 height 5
click at [490, 66] on div "Full name" at bounding box center [478, 63] width 137 height 9
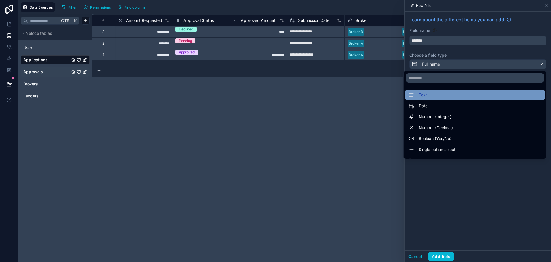
click at [470, 92] on div "Text" at bounding box center [474, 94] width 133 height 7
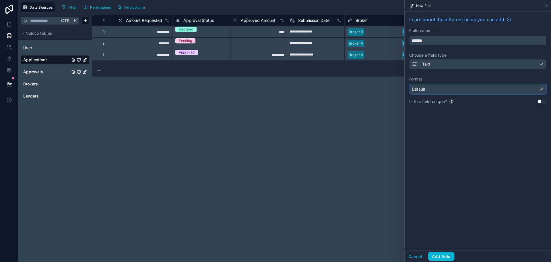
click at [460, 92] on div "Default" at bounding box center [478, 88] width 137 height 9
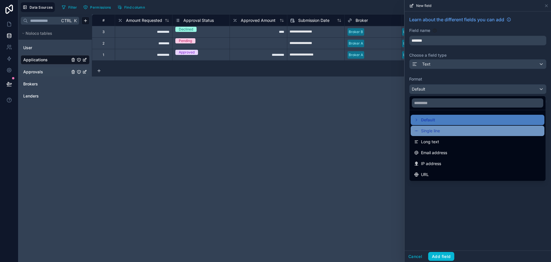
click at [449, 134] on div "Single line" at bounding box center [478, 130] width 134 height 10
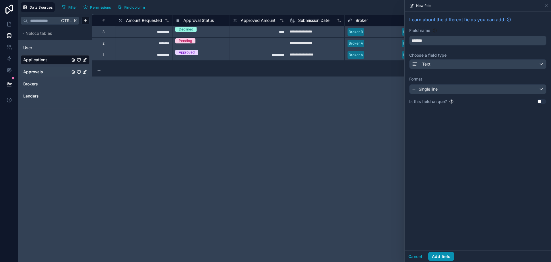
click at [449, 257] on button "Add field" at bounding box center [441, 255] width 26 height 9
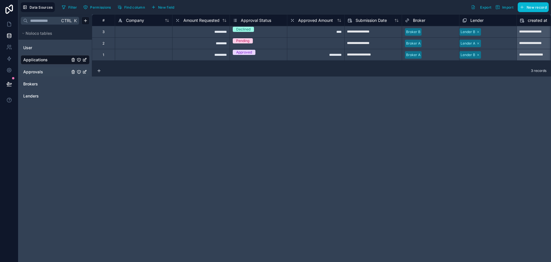
click at [104, 21] on div "#" at bounding box center [103, 20] width 14 height 4
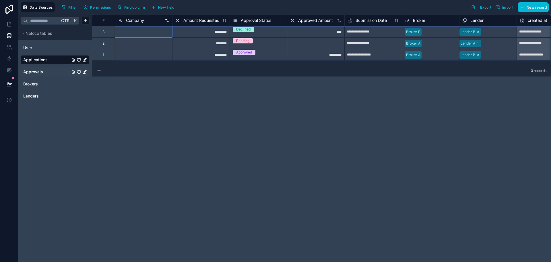
drag, startPoint x: 104, startPoint y: 21, endPoint x: 133, endPoint y: 23, distance: 29.0
click at [133, 23] on div "# Company Amount Requested Approval Status Approved Amount Submission Date Brok…" at bounding box center [419, 19] width 654 height 11
click at [50, 44] on div "User" at bounding box center [55, 47] width 69 height 9
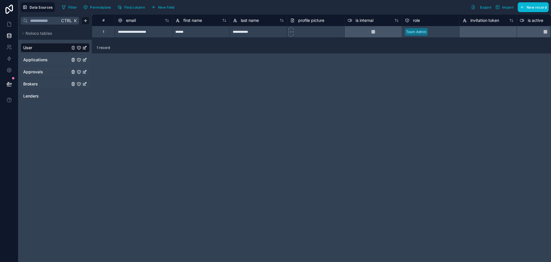
click at [48, 86] on link "Brokers" at bounding box center [46, 84] width 47 height 6
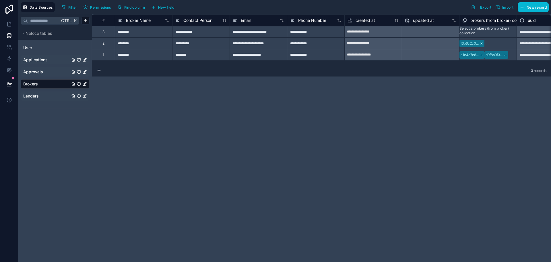
click at [54, 94] on link "Lenders" at bounding box center [46, 96] width 47 height 6
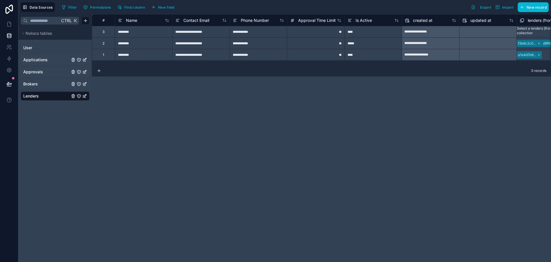
click at [47, 59] on link "Applications" at bounding box center [46, 60] width 47 height 6
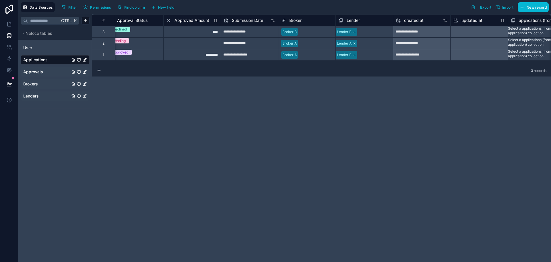
scroll to position [0, 124]
click at [33, 7] on span "Data Sources" at bounding box center [41, 7] width 23 height 4
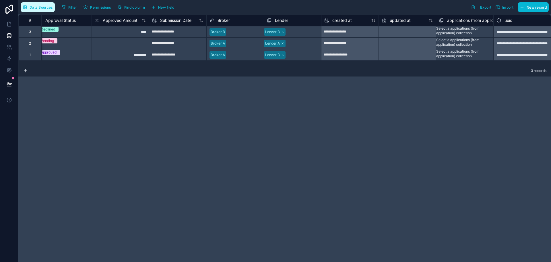
click at [33, 7] on span "Data Sources" at bounding box center [41, 7] width 23 height 4
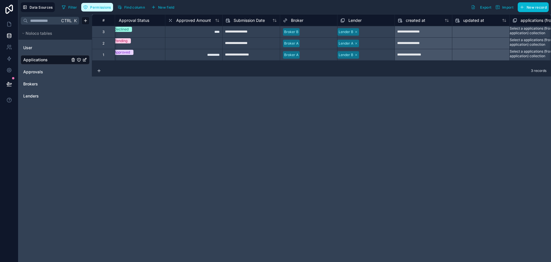
click at [91, 6] on span "Permissions" at bounding box center [100, 7] width 21 height 4
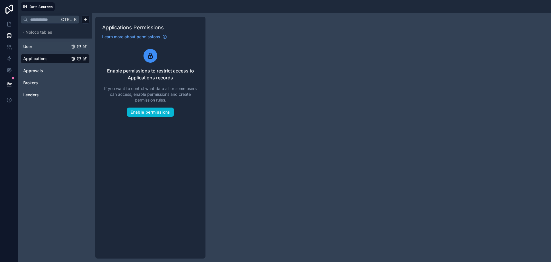
click at [50, 44] on link "User" at bounding box center [46, 47] width 47 height 6
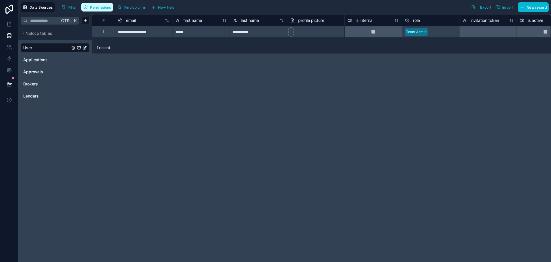
click at [98, 10] on button "Permissions" at bounding box center [97, 7] width 32 height 9
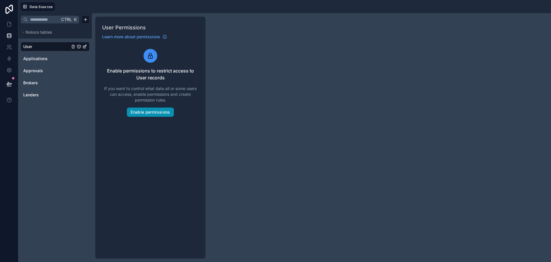
click at [154, 113] on button "Enable permissions" at bounding box center [150, 111] width 47 height 9
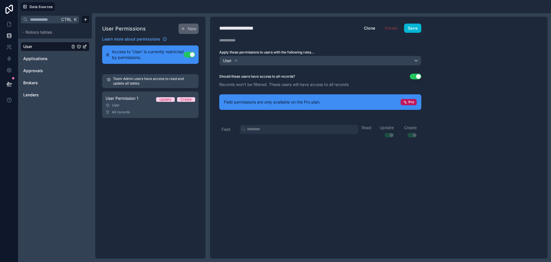
click at [418, 77] on button "Use setting" at bounding box center [415, 76] width 11 height 6
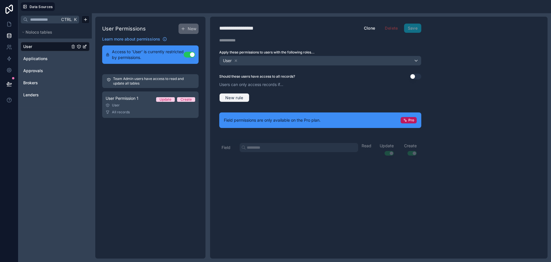
click at [234, 98] on span "New rule" at bounding box center [234, 97] width 23 height 5
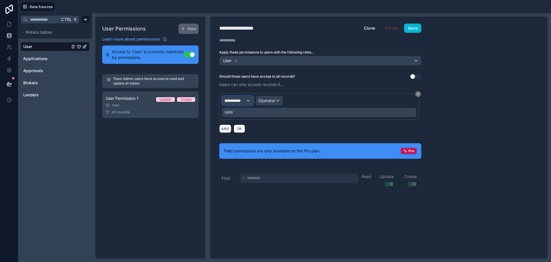
click at [241, 100] on span "**********" at bounding box center [234, 101] width 21 height 6
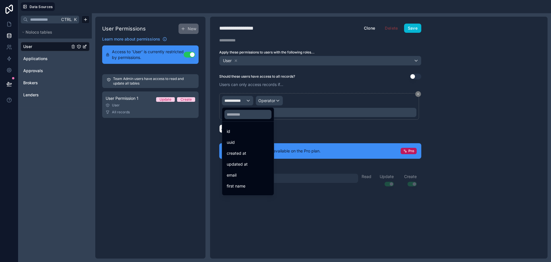
click at [303, 127] on div at bounding box center [275, 131] width 551 height 262
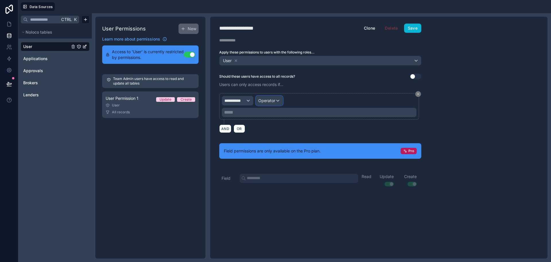
click at [270, 98] on span "Operator" at bounding box center [266, 100] width 17 height 5
click at [250, 83] on div at bounding box center [275, 131] width 551 height 262
click at [41, 59] on span "Applications" at bounding box center [35, 59] width 24 height 6
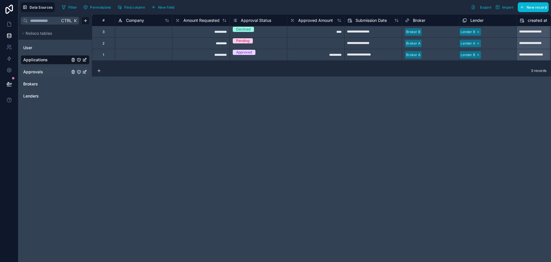
click at [45, 73] on link "Approvals" at bounding box center [46, 72] width 47 height 6
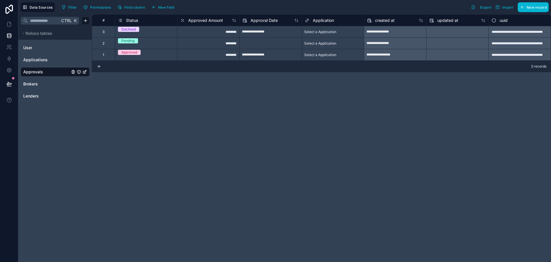
click at [80, 71] on icon "Approvals" at bounding box center [79, 71] width 5 height 5
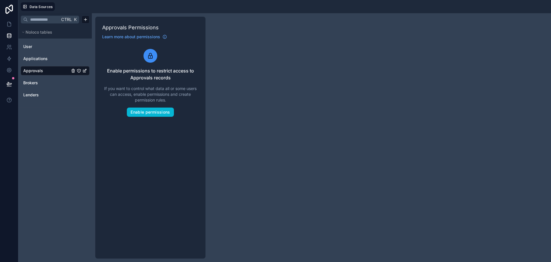
click at [160, 117] on div "Approvals Permissions Learn more about permissions Enable permissions to restri…" at bounding box center [150, 137] width 110 height 241
click at [158, 112] on button "Enable permissions" at bounding box center [150, 111] width 47 height 9
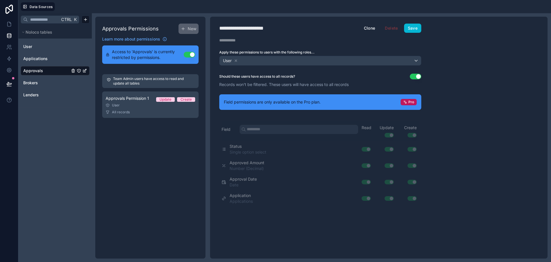
click at [417, 78] on button "Use setting" at bounding box center [415, 76] width 11 height 6
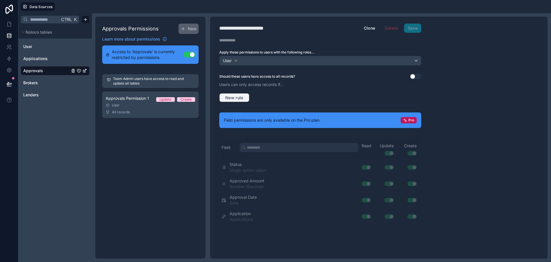
click at [224, 94] on button "New rule" at bounding box center [234, 97] width 30 height 9
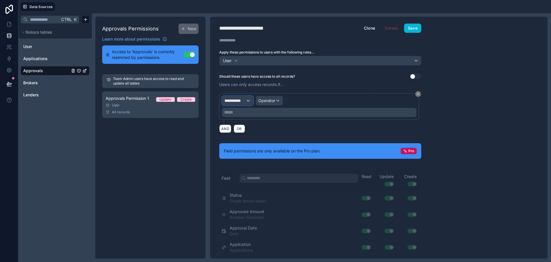
click at [247, 102] on div "**********" at bounding box center [237, 100] width 31 height 9
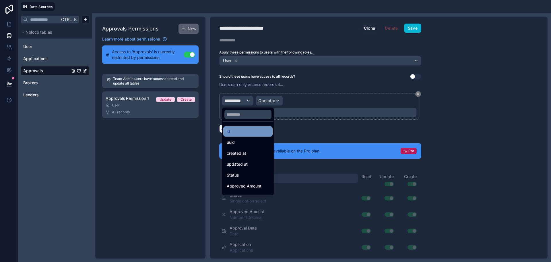
click at [256, 128] on div "id" at bounding box center [248, 131] width 42 height 7
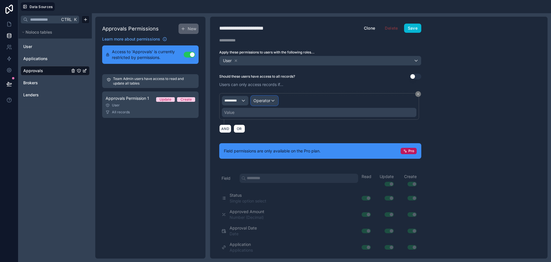
click at [272, 96] on div "Operator" at bounding box center [264, 100] width 27 height 9
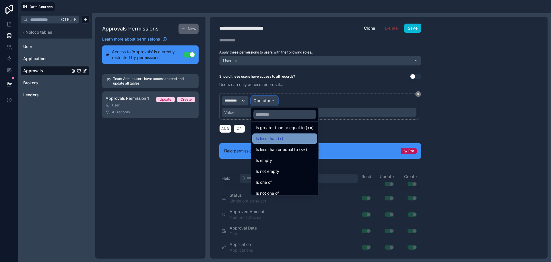
scroll to position [41, 0]
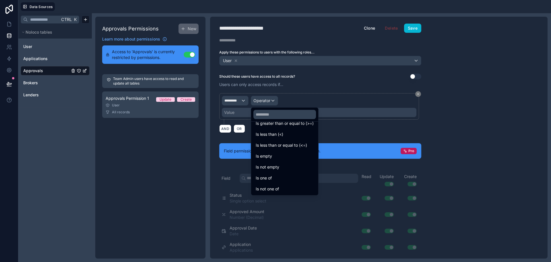
click at [225, 99] on div at bounding box center [275, 131] width 551 height 262
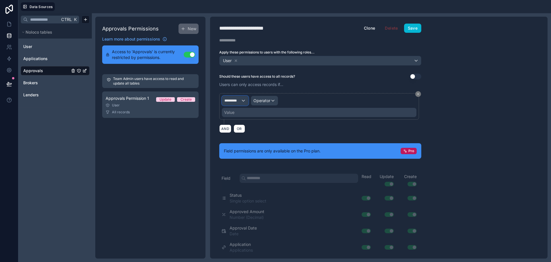
click at [226, 99] on span "*********" at bounding box center [232, 100] width 16 height 5
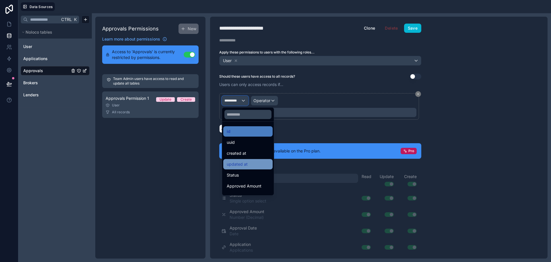
scroll to position [19, 0]
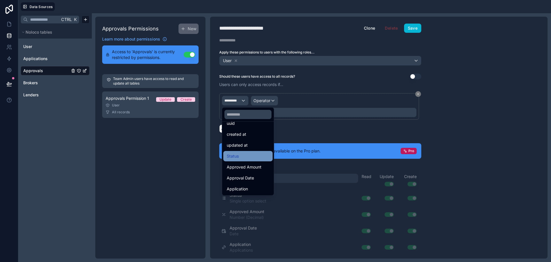
click at [253, 155] on div "Status" at bounding box center [248, 155] width 42 height 7
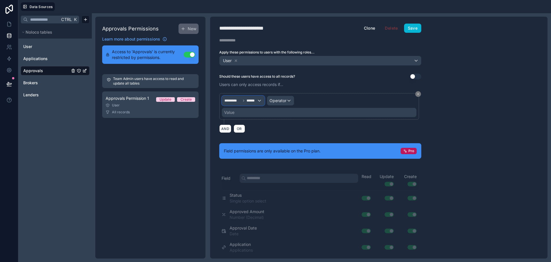
click at [252, 100] on span "******" at bounding box center [252, 100] width 10 height 5
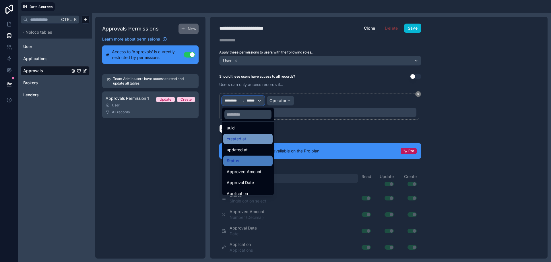
scroll to position [0, 0]
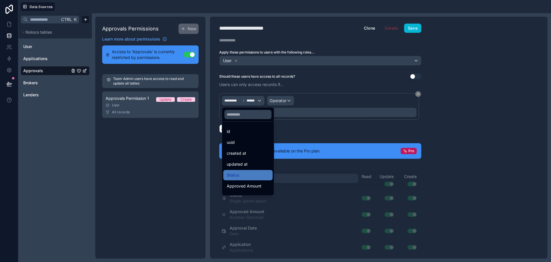
click at [185, 56] on div at bounding box center [275, 131] width 551 height 262
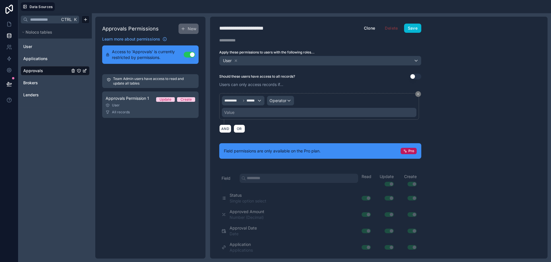
click at [188, 55] on button "Use setting" at bounding box center [189, 55] width 11 height 6
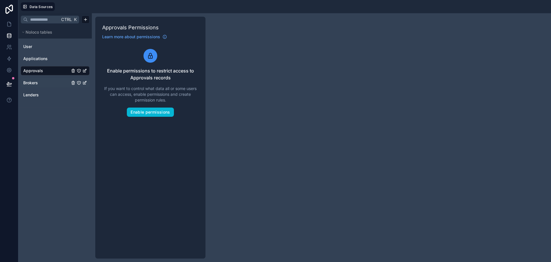
click at [53, 82] on link "Brokers" at bounding box center [46, 83] width 47 height 6
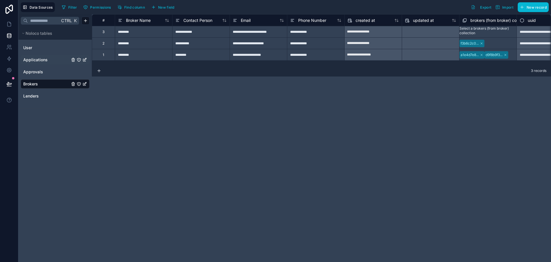
click at [48, 62] on link "Applications" at bounding box center [46, 60] width 47 height 6
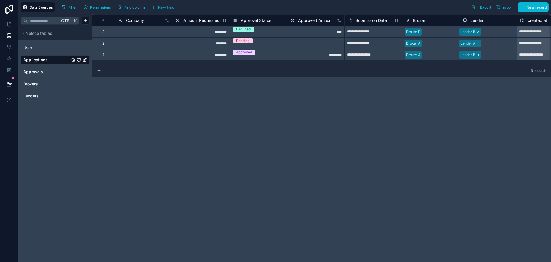
click at [79, 59] on icon "Applications" at bounding box center [79, 59] width 5 height 5
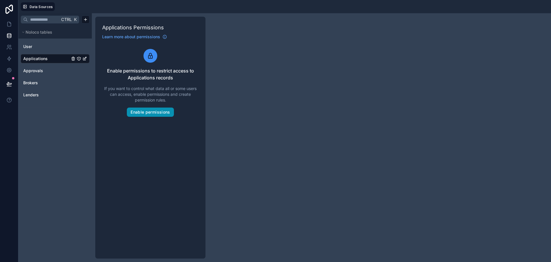
click at [154, 112] on button "Enable permissions" at bounding box center [150, 111] width 47 height 9
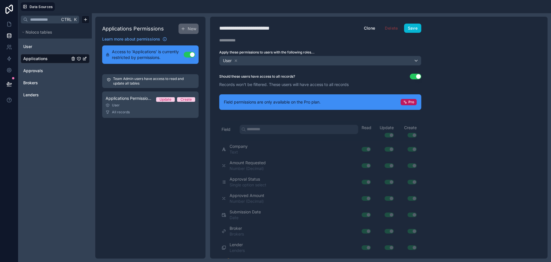
click at [414, 78] on button "Use setting" at bounding box center [415, 76] width 11 height 6
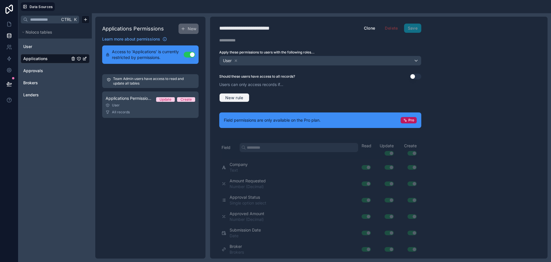
click at [237, 96] on span "New rule" at bounding box center [234, 97] width 23 height 5
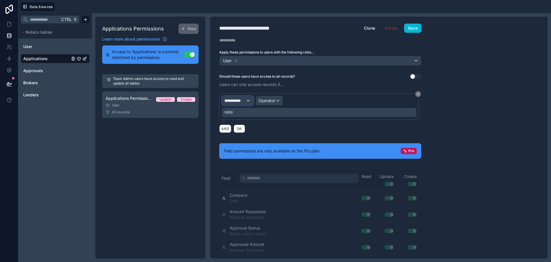
click at [241, 100] on span "**********" at bounding box center [234, 101] width 21 height 6
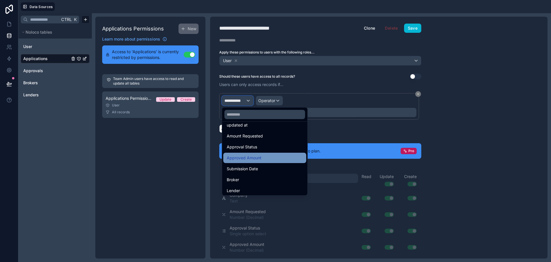
scroll to position [57, 0]
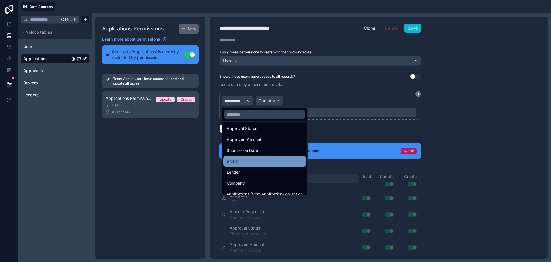
click at [257, 157] on div "Broker" at bounding box center [264, 161] width 83 height 10
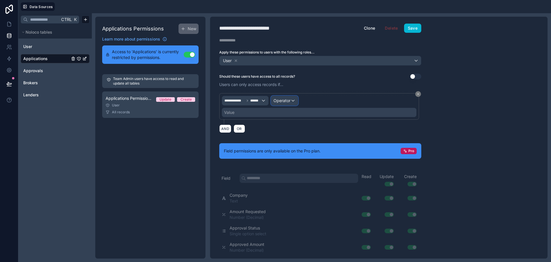
click at [279, 101] on span "Operator" at bounding box center [282, 100] width 17 height 5
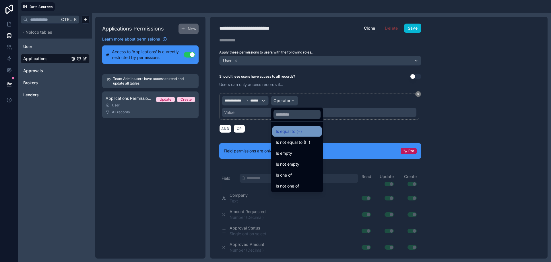
click at [297, 130] on span "Is equal to (=)" at bounding box center [289, 131] width 26 height 7
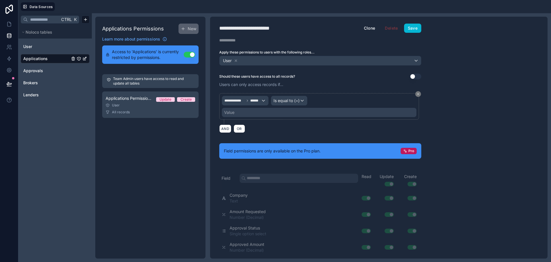
click at [272, 114] on div "Value" at bounding box center [319, 112] width 195 height 9
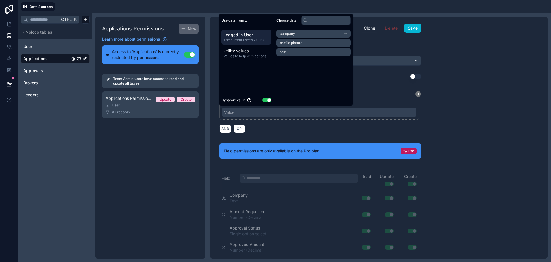
click at [253, 37] on span "Logged in User" at bounding box center [247, 35] width 46 height 6
click at [302, 32] on li "company" at bounding box center [313, 34] width 74 height 8
click at [340, 34] on div "company" at bounding box center [313, 34] width 74 height 8
click at [340, 34] on li "company" at bounding box center [313, 34] width 74 height 8
click at [321, 55] on li "users collection" at bounding box center [313, 53] width 74 height 8
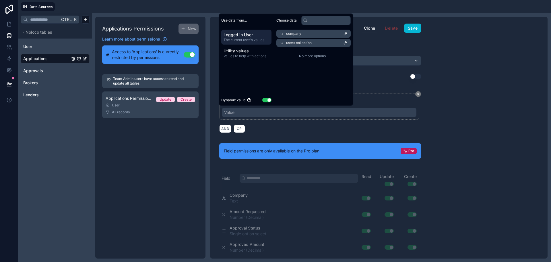
click at [319, 40] on div "users collection" at bounding box center [313, 43] width 74 height 8
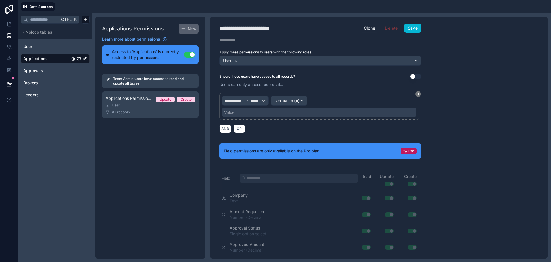
click at [294, 129] on div "AND OR" at bounding box center [320, 128] width 202 height 9
click at [265, 112] on div "Value" at bounding box center [319, 112] width 195 height 9
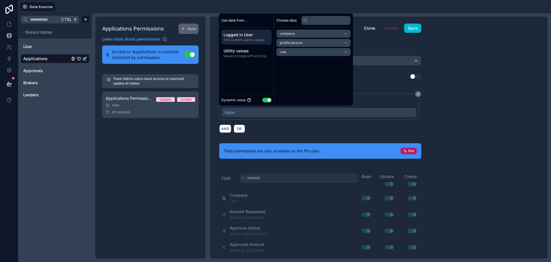
click at [299, 31] on li "company" at bounding box center [313, 34] width 74 height 8
click at [347, 33] on icon at bounding box center [345, 34] width 4 height 4
click at [347, 33] on icon "scrollable content" at bounding box center [345, 34] width 4 height 4
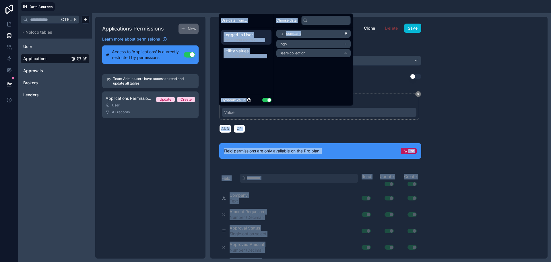
drag, startPoint x: 334, startPoint y: 32, endPoint x: 254, endPoint y: 121, distance: 118.9
click at [254, 121] on div "**********" at bounding box center [284, 131] width 533 height 262
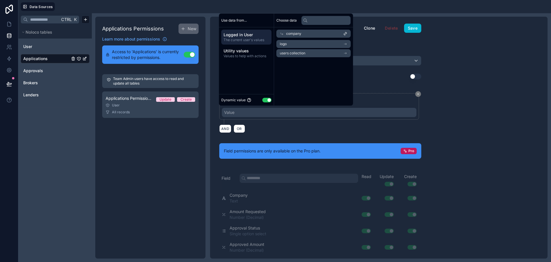
click at [309, 71] on div "Choose data company logo users collection" at bounding box center [313, 59] width 79 height 92
click at [302, 32] on div "company" at bounding box center [313, 34] width 74 height 8
click at [300, 33] on li "company" at bounding box center [313, 34] width 74 height 8
click at [293, 40] on li "logo" at bounding box center [313, 44] width 74 height 8
click at [288, 44] on span "logo" at bounding box center [289, 42] width 7 height 5
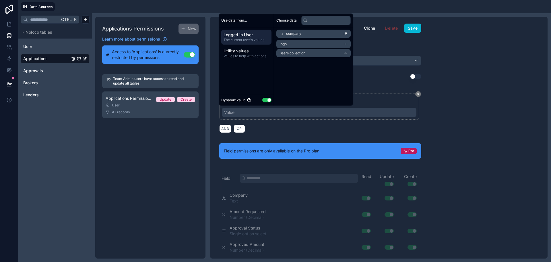
click at [288, 55] on li "users collection" at bounding box center [313, 53] width 74 height 8
click at [314, 58] on span "No more options..." at bounding box center [313, 56] width 74 height 5
click at [294, 35] on span "company" at bounding box center [293, 33] width 15 height 5
click at [286, 34] on span "company" at bounding box center [287, 33] width 15 height 5
click at [282, 34] on icon at bounding box center [282, 34] width 4 height 4
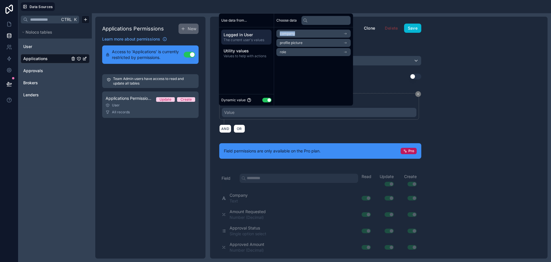
click at [282, 34] on span "company" at bounding box center [287, 33] width 15 height 5
click at [347, 33] on icon at bounding box center [345, 34] width 4 height 4
click at [347, 33] on icon "scrollable content" at bounding box center [345, 34] width 4 height 4
drag, startPoint x: 348, startPoint y: 32, endPoint x: 316, endPoint y: 78, distance: 56.1
click at [319, 79] on div "Choose data company logo users collection" at bounding box center [313, 59] width 79 height 92
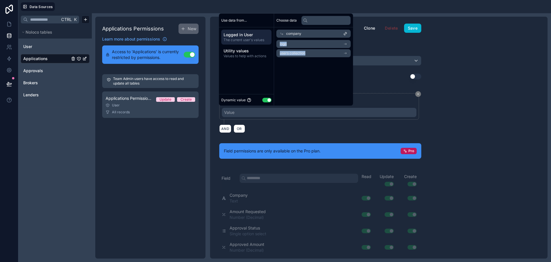
click at [317, 79] on div "Choose data company logo users collection" at bounding box center [313, 59] width 79 height 92
click at [266, 112] on div "Value" at bounding box center [319, 112] width 195 height 9
click at [247, 54] on span "Values to help with actions" at bounding box center [247, 56] width 46 height 5
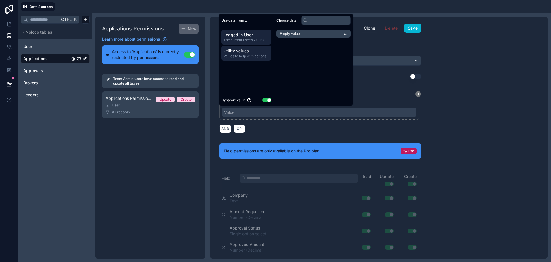
click at [247, 42] on div "Logged in User The current user's values" at bounding box center [246, 37] width 50 height 15
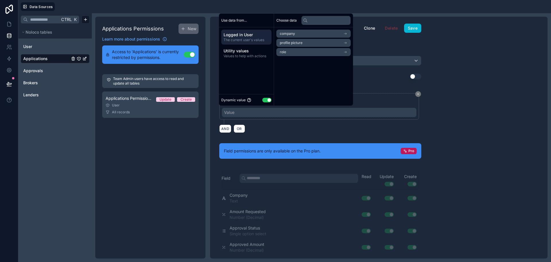
click at [308, 36] on li "company" at bounding box center [313, 34] width 74 height 8
click at [347, 33] on icon at bounding box center [345, 34] width 4 height 4
click at [347, 33] on icon "scrollable content" at bounding box center [345, 34] width 4 height 4
click at [347, 50] on div "Choose data company logo users collection" at bounding box center [313, 59] width 79 height 92
drag, startPoint x: 347, startPoint y: 31, endPoint x: 319, endPoint y: 66, distance: 44.7
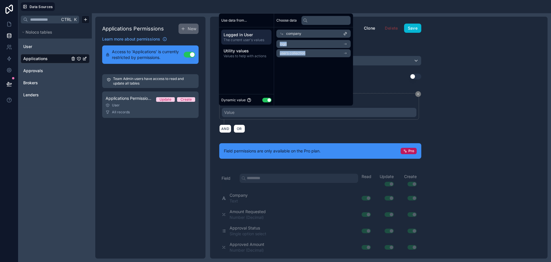
click at [319, 66] on div "Choose data company logo users collection" at bounding box center [313, 59] width 79 height 92
drag, startPoint x: 328, startPoint y: 32, endPoint x: 284, endPoint y: 120, distance: 97.8
click at [285, 120] on div "**********" at bounding box center [320, 108] width 202 height 31
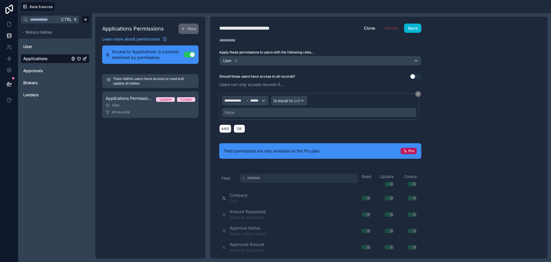
click at [280, 116] on div "Value" at bounding box center [319, 112] width 195 height 9
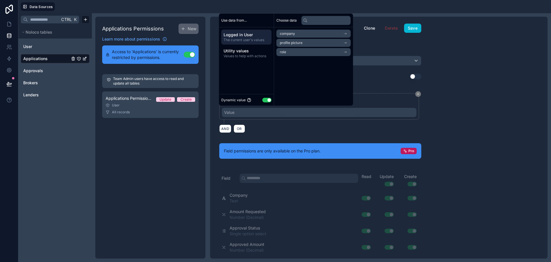
click at [265, 102] on button "Use setting" at bounding box center [266, 100] width 9 height 5
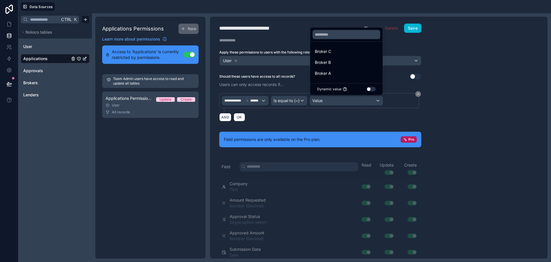
click at [372, 88] on button "Use setting" at bounding box center [371, 89] width 9 height 5
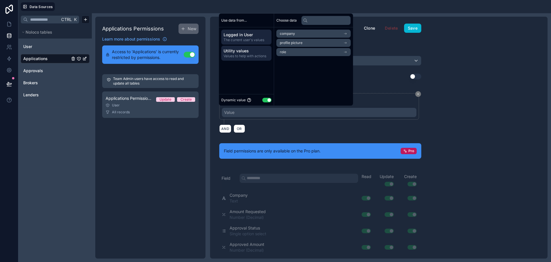
click at [254, 53] on span "Utility values" at bounding box center [247, 51] width 46 height 6
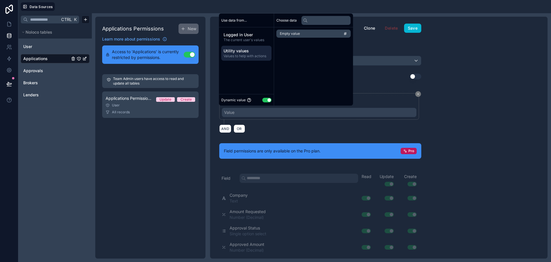
click at [310, 35] on li "Empty value" at bounding box center [313, 34] width 74 height 8
click at [319, 32] on li "Empty value" at bounding box center [313, 34] width 74 height 8
click at [249, 34] on span "Logged in User" at bounding box center [247, 35] width 46 height 6
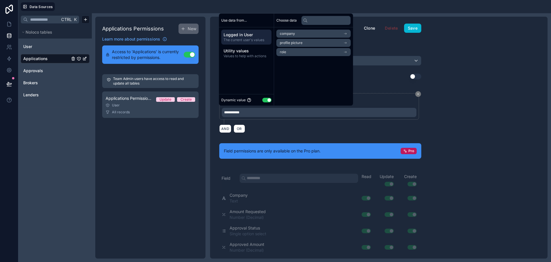
click at [314, 35] on li "company" at bounding box center [313, 34] width 74 height 8
click at [316, 42] on li "logo" at bounding box center [313, 44] width 74 height 8
click at [337, 28] on div "company logo" at bounding box center [313, 37] width 79 height 20
click at [351, 32] on div "company" at bounding box center [313, 34] width 74 height 8
click at [346, 34] on icon "scrollable content" at bounding box center [345, 34] width 2 height 0
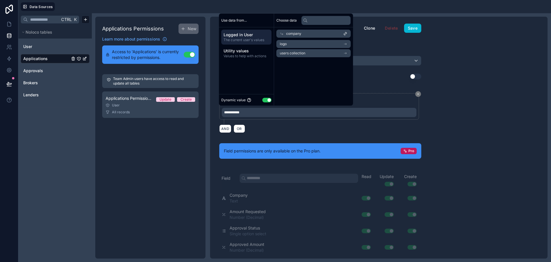
click at [316, 54] on li "users collection" at bounding box center [313, 53] width 74 height 8
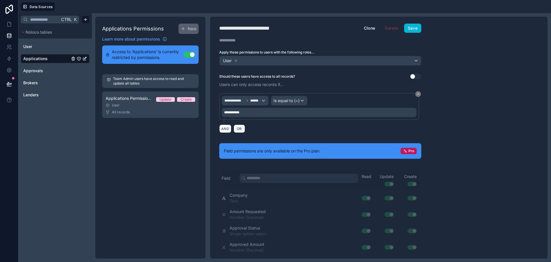
click at [242, 127] on button "OR" at bounding box center [239, 128] width 11 height 8
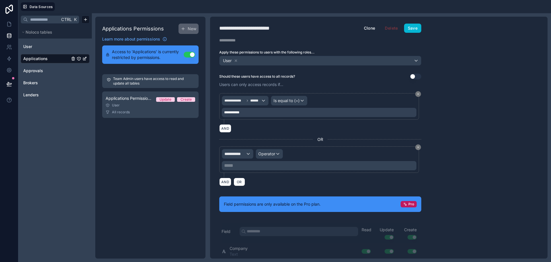
click at [253, 113] on div "**********" at bounding box center [319, 112] width 195 height 9
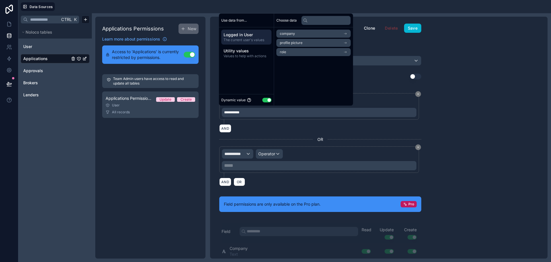
click at [299, 32] on li "company" at bounding box center [313, 34] width 74 height 8
click at [237, 112] on span "**********" at bounding box center [234, 112] width 20 height 5
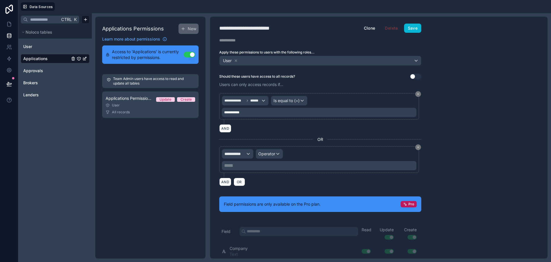
click at [233, 113] on span "**********" at bounding box center [234, 112] width 20 height 5
click at [243, 114] on span "**********" at bounding box center [234, 112] width 20 height 5
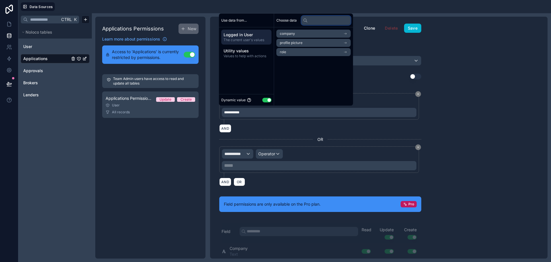
click at [310, 20] on input "text" at bounding box center [325, 20] width 49 height 9
type input "**"
click at [315, 32] on li "company" at bounding box center [313, 34] width 74 height 8
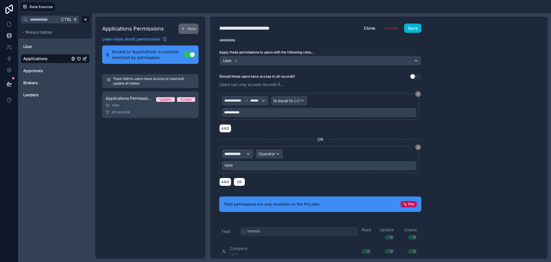
click at [274, 133] on div "**********" at bounding box center [320, 140] width 202 height 100
click at [244, 149] on div "**********" at bounding box center [237, 153] width 31 height 9
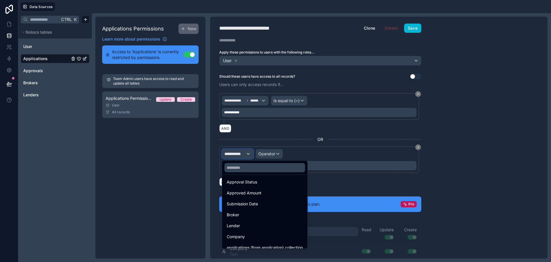
scroll to position [63, 0]
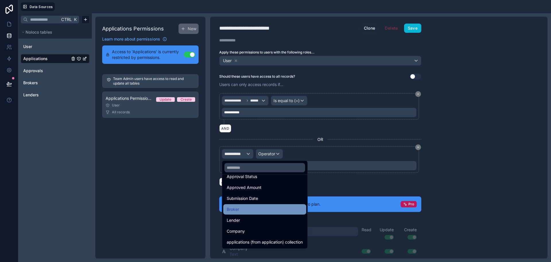
click at [252, 209] on div "Broker" at bounding box center [265, 209] width 76 height 7
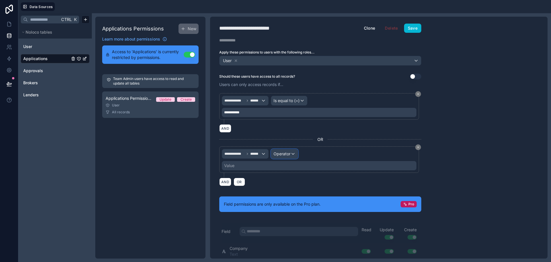
click at [279, 154] on span "Operator" at bounding box center [282, 153] width 17 height 5
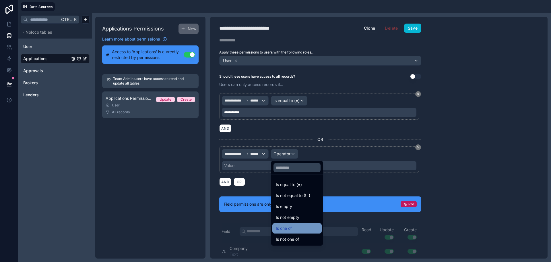
click at [309, 225] on div "Is one of" at bounding box center [297, 227] width 42 height 7
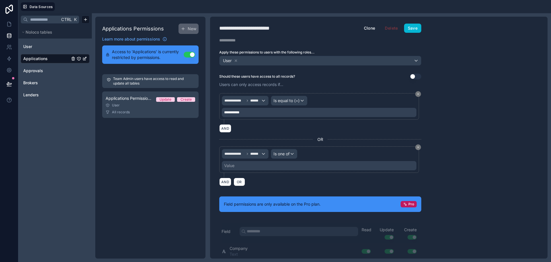
click at [281, 167] on div "Value" at bounding box center [319, 165] width 195 height 9
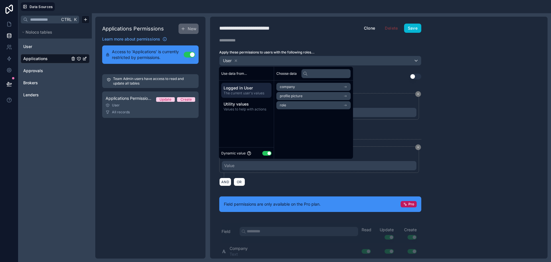
click at [302, 87] on li "company" at bounding box center [313, 87] width 74 height 8
click at [258, 109] on span "Values to help with actions" at bounding box center [247, 109] width 46 height 5
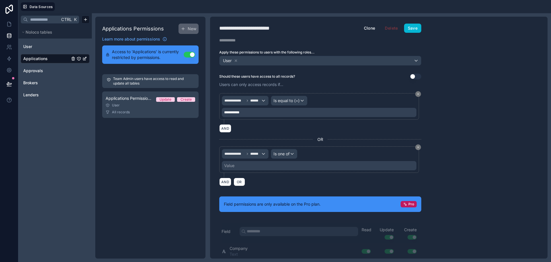
click at [194, 59] on div "Access to 'Applications' is currently restricted by permissions. Use setting" at bounding box center [150, 54] width 96 height 18
click at [192, 56] on button "Use setting" at bounding box center [189, 55] width 11 height 6
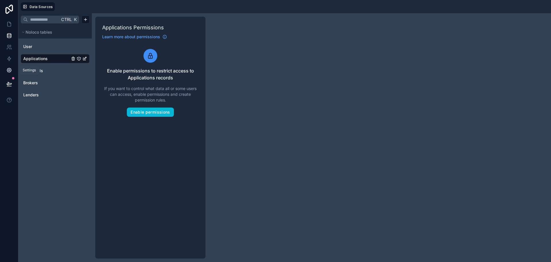
click at [11, 69] on icon at bounding box center [9, 70] width 6 height 6
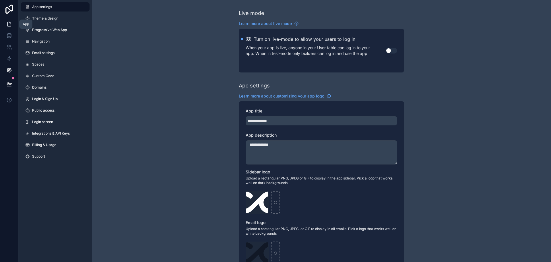
click at [9, 24] on icon at bounding box center [9, 24] width 6 height 6
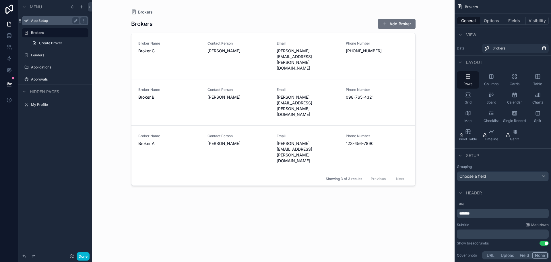
click at [44, 22] on label "App Setup" at bounding box center [54, 20] width 46 height 5
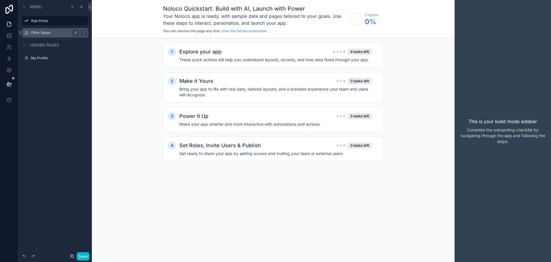
click at [61, 29] on div "Offer Sheet" at bounding box center [55, 32] width 48 height 7
click at [42, 34] on label "Offer Sheet" at bounding box center [54, 32] width 46 height 5
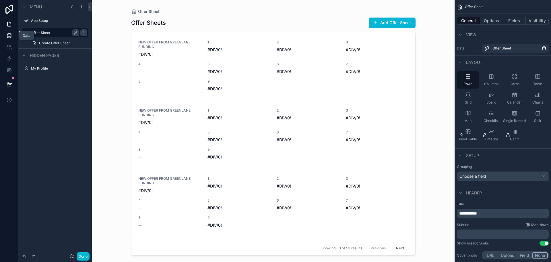
click at [10, 34] on icon at bounding box center [9, 34] width 4 height 1
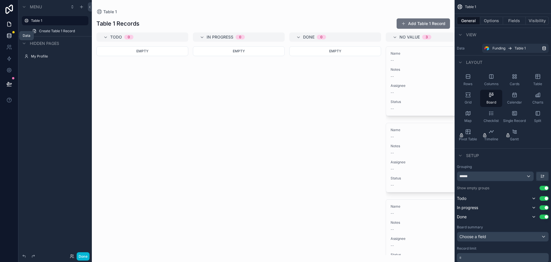
click at [3, 36] on link at bounding box center [9, 35] width 18 height 11
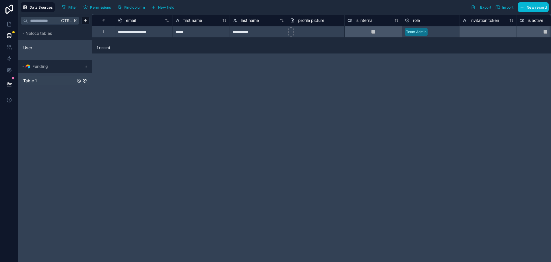
click at [36, 77] on div "Table 1" at bounding box center [55, 80] width 69 height 9
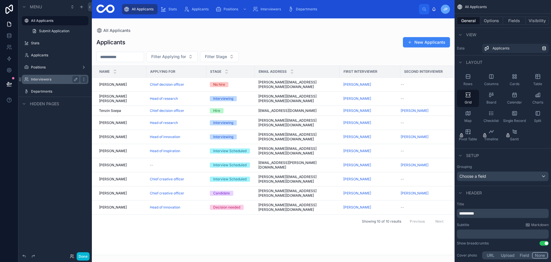
click at [39, 80] on label "Interviewers" at bounding box center [54, 79] width 46 height 5
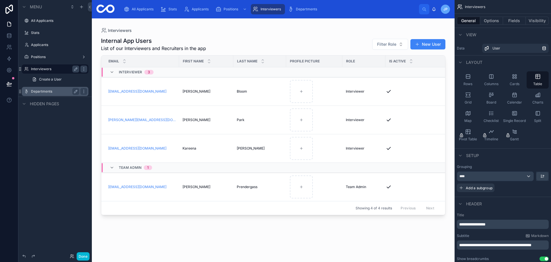
click at [41, 87] on div "Departments" at bounding box center [54, 91] width 73 height 10
click at [41, 90] on label "Departments" at bounding box center [54, 91] width 46 height 5
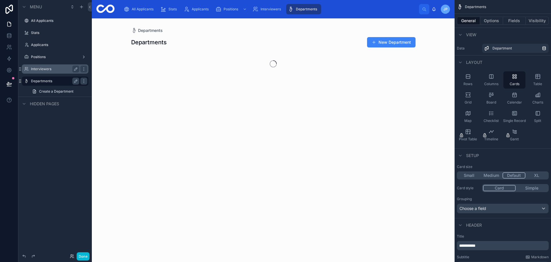
click at [42, 102] on span "Hidden pages" at bounding box center [44, 104] width 29 height 6
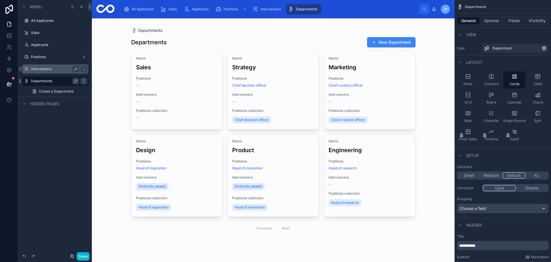
click at [41, 106] on span "Hidden pages" at bounding box center [44, 104] width 29 height 6
click at [34, 57] on label "Positions" at bounding box center [54, 57] width 46 height 5
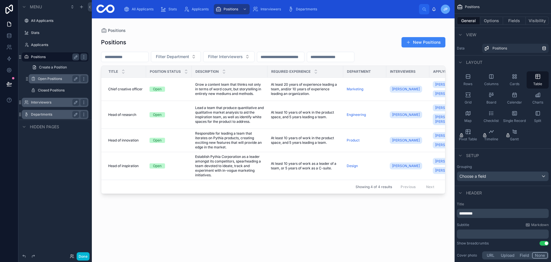
click at [39, 75] on div "Open Positions" at bounding box center [58, 78] width 41 height 7
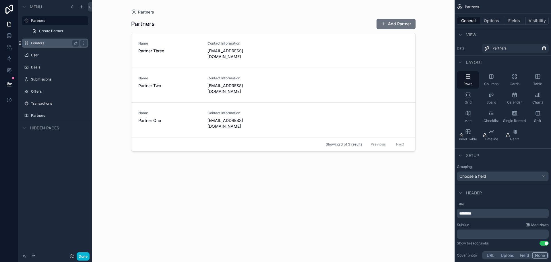
click at [64, 40] on div "Lenders" at bounding box center [55, 43] width 48 height 7
click at [51, 42] on label "Lenders" at bounding box center [54, 43] width 46 height 5
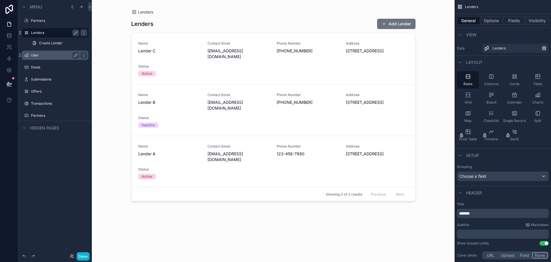
click at [57, 53] on label "User" at bounding box center [54, 55] width 46 height 5
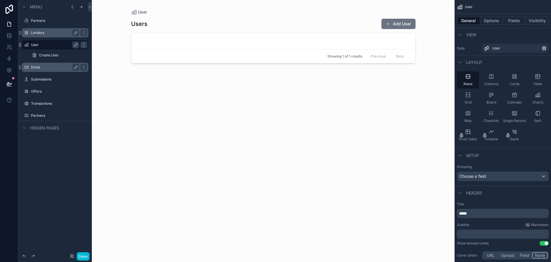
click at [44, 68] on label "Deals" at bounding box center [54, 67] width 46 height 5
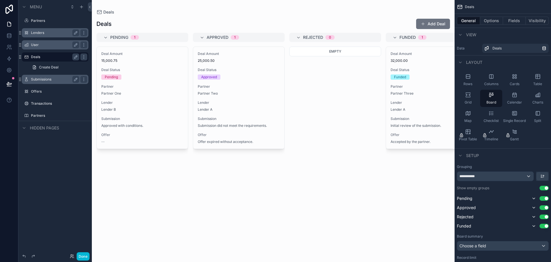
click at [49, 81] on label "Submissions" at bounding box center [54, 79] width 46 height 5
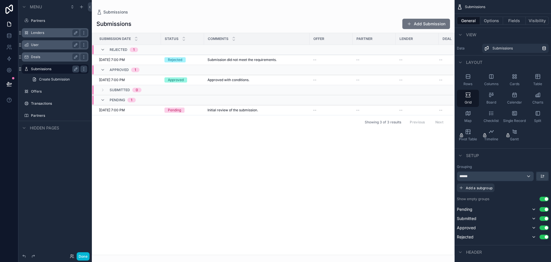
click at [106, 92] on div "Submitted 0" at bounding box center [120, 89] width 41 height 9
click at [425, 22] on button "Add Submission" at bounding box center [426, 24] width 48 height 10
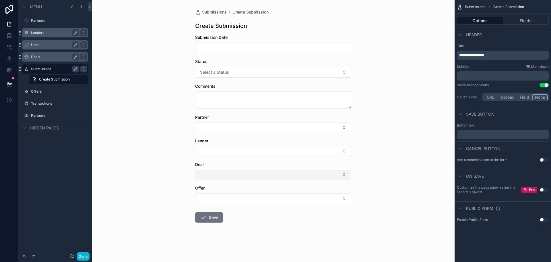
click at [204, 173] on button "Select Button" at bounding box center [273, 174] width 156 height 10
click at [47, 52] on div "Deals" at bounding box center [54, 57] width 73 height 10
click at [47, 58] on label "Deals" at bounding box center [54, 57] width 46 height 5
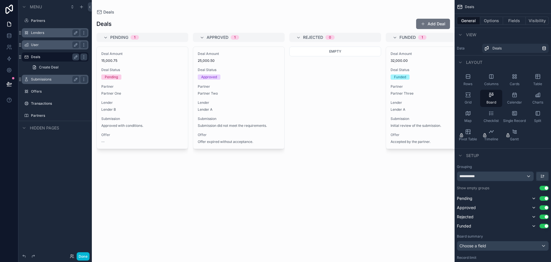
click at [425, 22] on div "scrollable content" at bounding box center [273, 131] width 363 height 262
click at [435, 21] on button "Add Deal" at bounding box center [433, 24] width 34 height 10
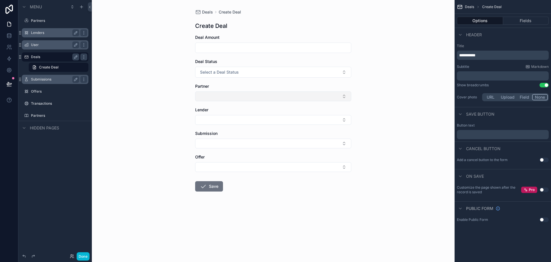
click at [249, 97] on button "Select Button" at bounding box center [273, 96] width 156 height 10
click at [396, 104] on div "Deals Create Deal Create Deal Deal Amount Deal Status Select a Deal Status Part…" at bounding box center [273, 131] width 363 height 262
click at [326, 121] on button "Select Button" at bounding box center [273, 120] width 156 height 10
click at [270, 149] on div "Lender B" at bounding box center [273, 151] width 153 height 9
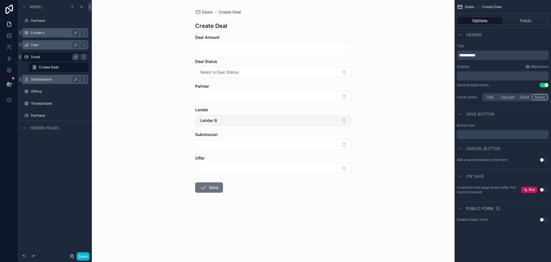
click at [281, 125] on button "Lender B" at bounding box center [273, 120] width 156 height 11
drag, startPoint x: 417, startPoint y: 122, endPoint x: 415, endPoint y: 125, distance: 3.5
click at [416, 124] on div "Deals Create Deal Create Deal Deal Amount Deal Status Select a Deal Status Part…" at bounding box center [273, 131] width 363 height 262
click at [334, 151] on form "Deal Amount Deal Status Select a Deal Status Partner Lender Lender B Submission…" at bounding box center [273, 131] width 156 height 195
click at [331, 148] on button "Select Button" at bounding box center [273, 145] width 156 height 10
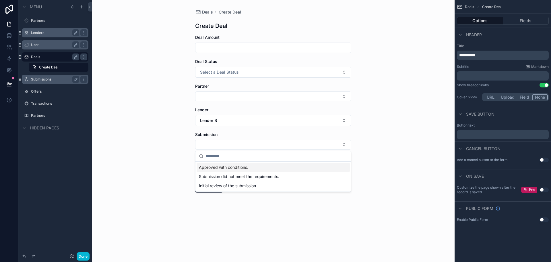
click at [371, 113] on div "Deals Create Deal Create Deal Deal Amount Deal Status Select a Deal Status Part…" at bounding box center [273, 131] width 363 height 262
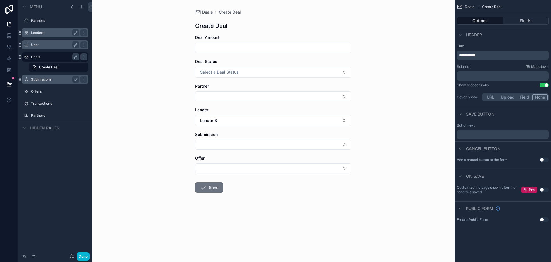
click at [299, 150] on form "Deal Amount Deal Status Select a Deal Status Partner Lender Lender B Submission…" at bounding box center [273, 131] width 156 height 195
click at [295, 146] on button "Select Button" at bounding box center [273, 145] width 156 height 10
click at [270, 185] on div "Initial review of the submission." at bounding box center [273, 185] width 153 height 9
click at [270, 185] on form "Deal Amount Deal Status Select a Deal Status Partner Lender Lender B Submission…" at bounding box center [273, 132] width 156 height 196
click at [233, 167] on button "Select Button" at bounding box center [273, 169] width 156 height 10
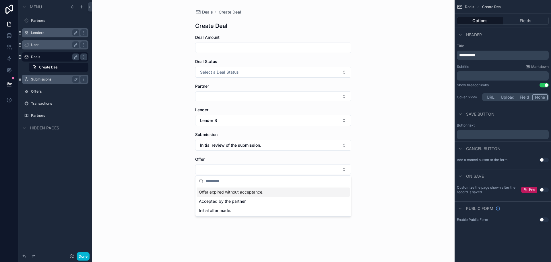
click at [149, 176] on div "Deals Create Deal Create Deal Deal Amount Deal Status Select a Deal Status Part…" at bounding box center [273, 131] width 363 height 262
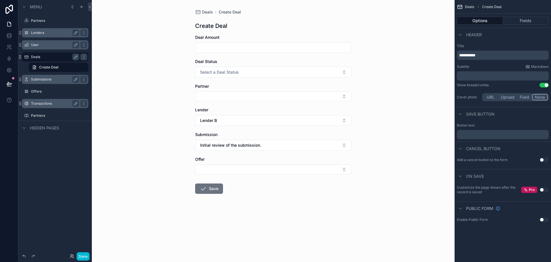
click at [53, 100] on div "Transactions" at bounding box center [55, 103] width 48 height 7
click at [51, 104] on label "Transactions" at bounding box center [54, 103] width 46 height 5
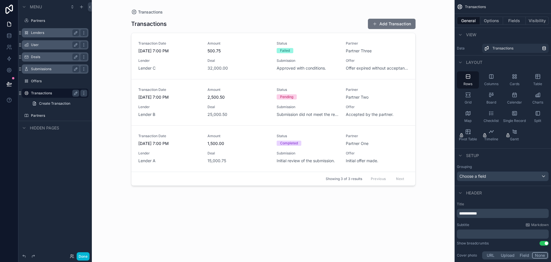
click at [45, 125] on span "Hidden pages" at bounding box center [44, 128] width 29 height 6
click at [40, 115] on label "Partners" at bounding box center [54, 115] width 46 height 5
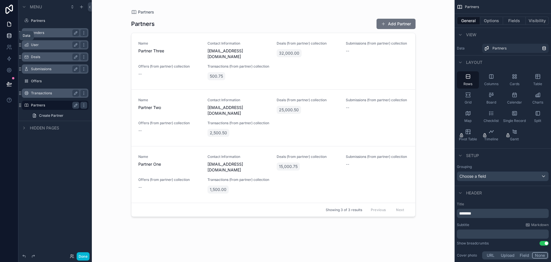
click at [5, 35] on link at bounding box center [9, 35] width 18 height 11
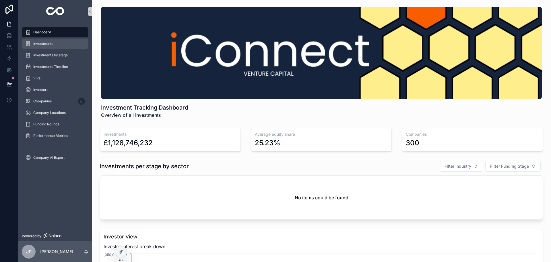
click at [33, 48] on div "Investments" at bounding box center [55, 43] width 60 height 9
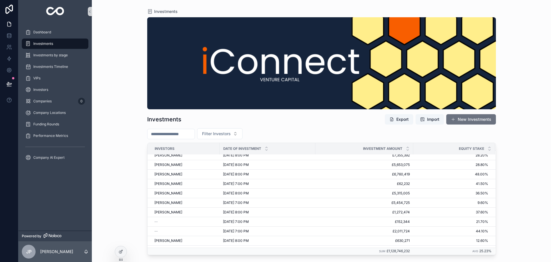
scroll to position [431, 0]
click at [41, 79] on div "VIPs" at bounding box center [55, 77] width 60 height 9
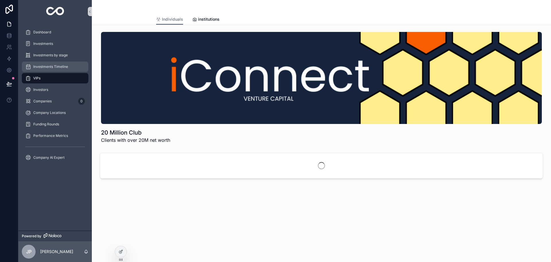
click at [59, 65] on span "Investments Timeline" at bounding box center [50, 66] width 35 height 5
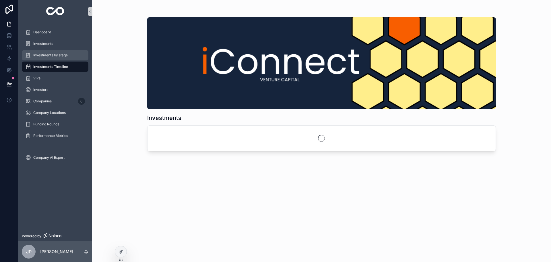
click at [61, 54] on span "Investments by stage" at bounding box center [50, 55] width 34 height 5
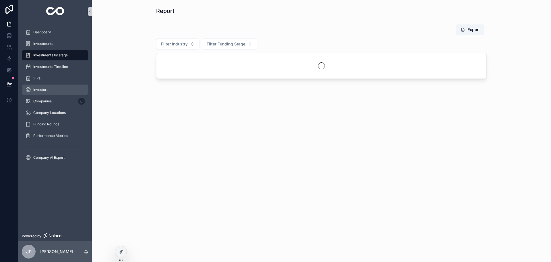
click at [61, 87] on div "Investors" at bounding box center [55, 89] width 60 height 9
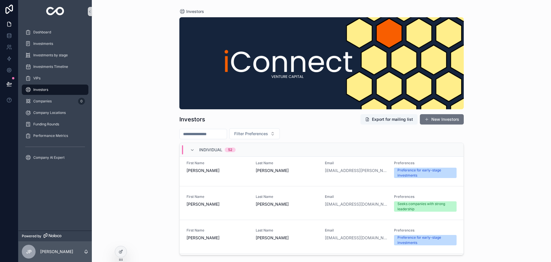
scroll to position [230, 0]
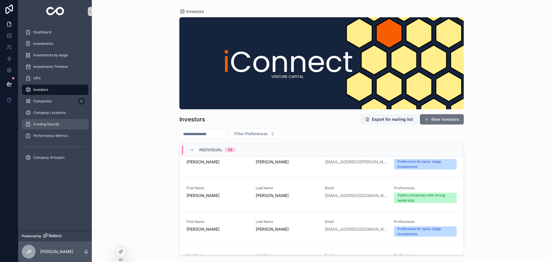
click at [57, 125] on span "Funding Rounds" at bounding box center [46, 124] width 26 height 5
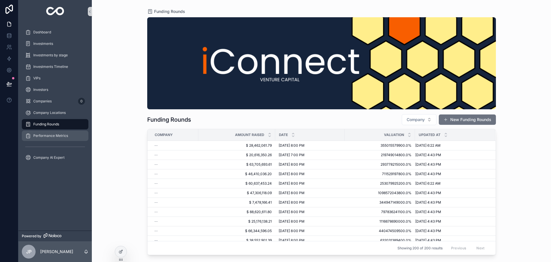
click at [49, 135] on span "Performance Metrics" at bounding box center [50, 135] width 35 height 5
